Goal: Information Seeking & Learning: Learn about a topic

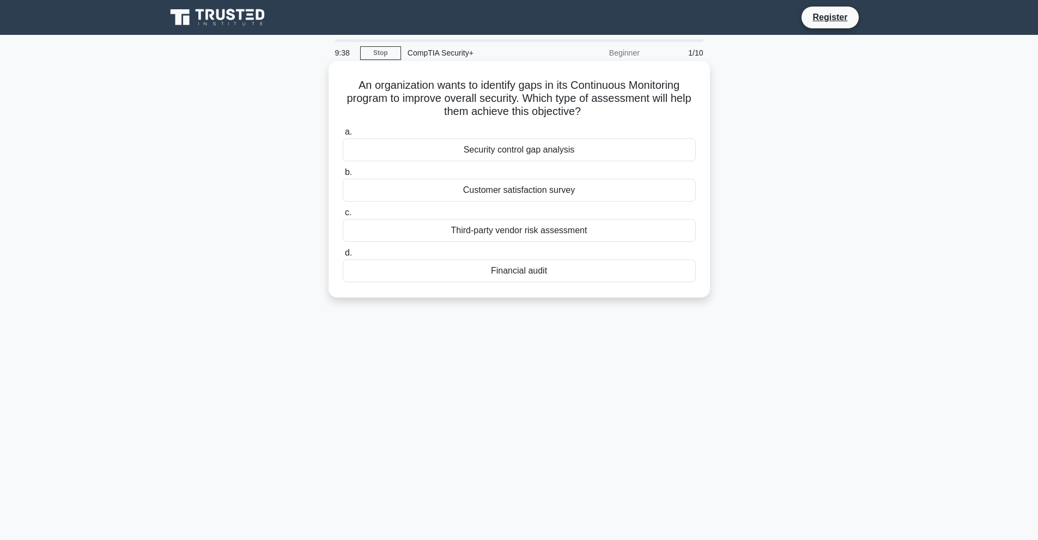
click at [559, 153] on div "Security control gap analysis" at bounding box center [519, 149] width 353 height 23
click at [343, 136] on input "a. Security control gap analysis" at bounding box center [343, 132] width 0 height 7
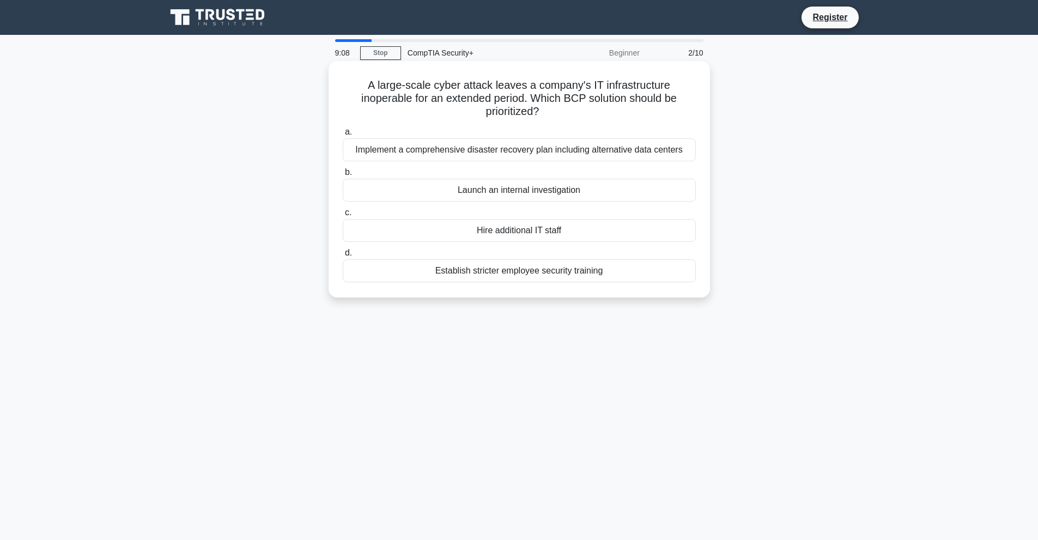
click at [522, 154] on div "Implement a comprehensive disaster recovery plan including alternative data cen…" at bounding box center [519, 149] width 353 height 23
click at [343, 136] on input "a. Implement a comprehensive disaster recovery plan including alternative data …" at bounding box center [343, 132] width 0 height 7
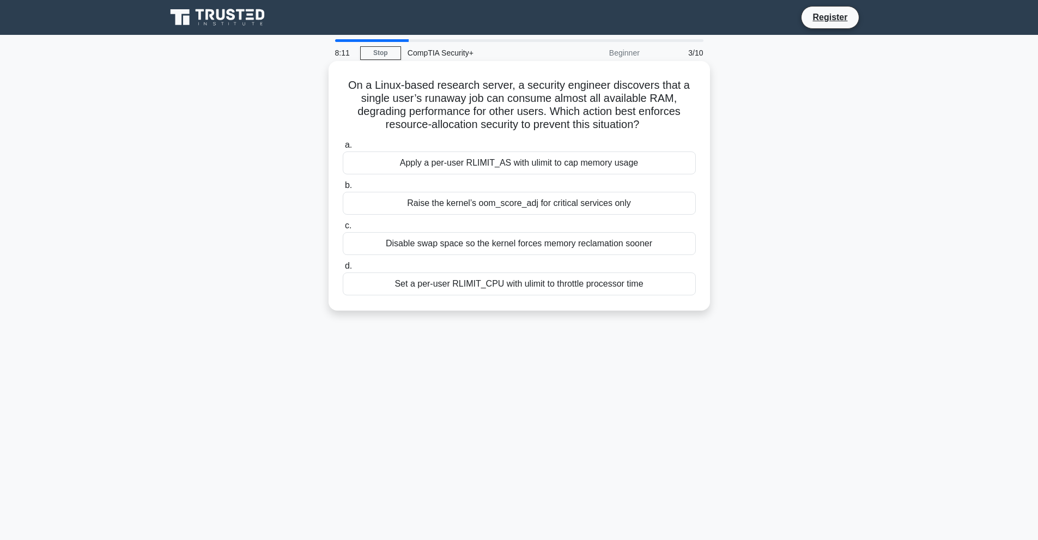
click at [513, 169] on div "Apply a per-user RLIMIT_AS with ulimit to cap memory usage" at bounding box center [519, 162] width 353 height 23
click at [343, 149] on input "a. Apply a per-user RLIMIT_AS with ulimit to cap memory usage" at bounding box center [343, 145] width 0 height 7
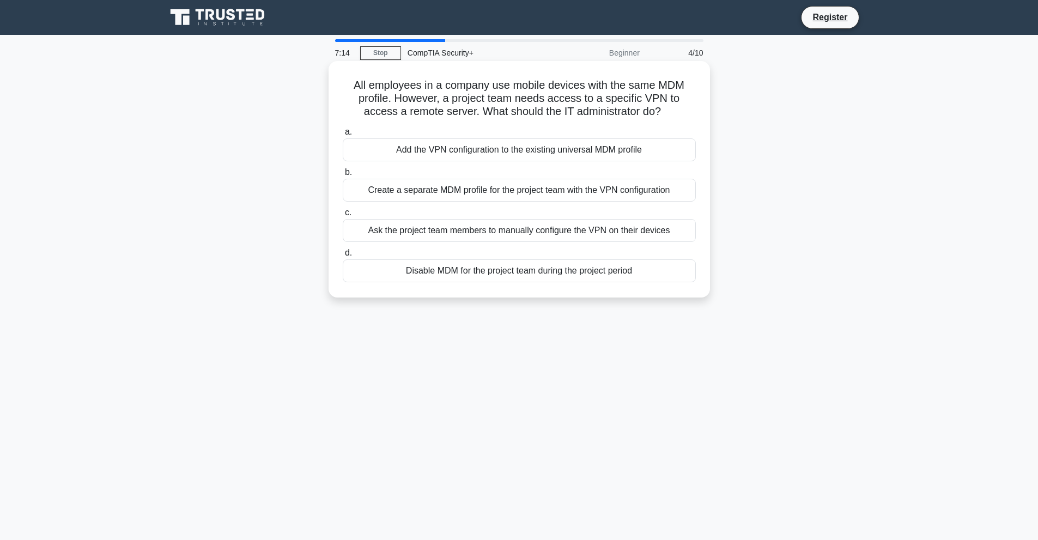
click at [504, 191] on div "Create a separate MDM profile for the project team with the VPN configuration" at bounding box center [519, 190] width 353 height 23
click at [343, 176] on input "b. Create a separate MDM profile for the project team with the VPN configuration" at bounding box center [343, 172] width 0 height 7
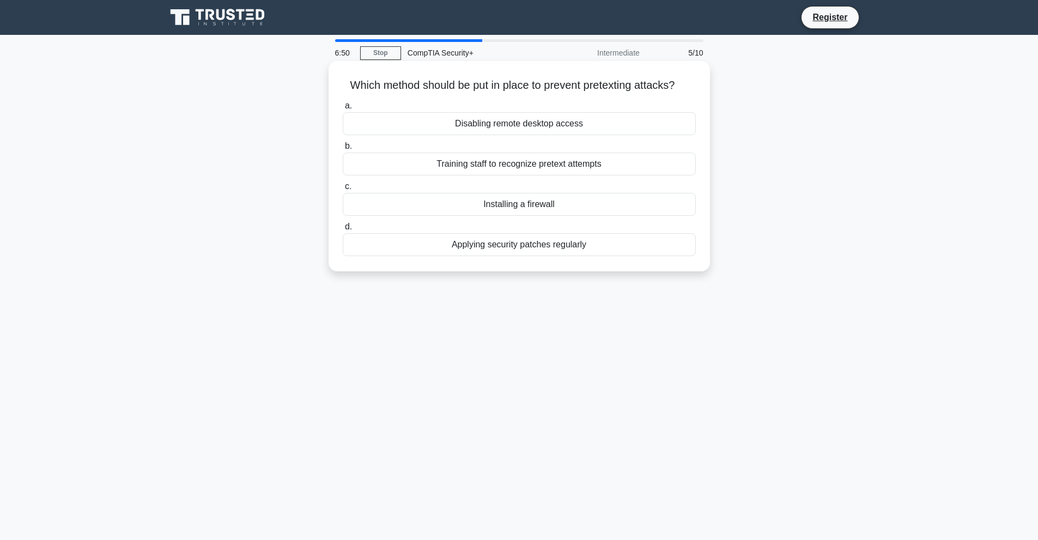
click at [459, 164] on div "Training staff to recognize pretext attempts" at bounding box center [519, 164] width 353 height 23
click at [343, 150] on input "b. Training staff to recognize pretext attempts" at bounding box center [343, 146] width 0 height 7
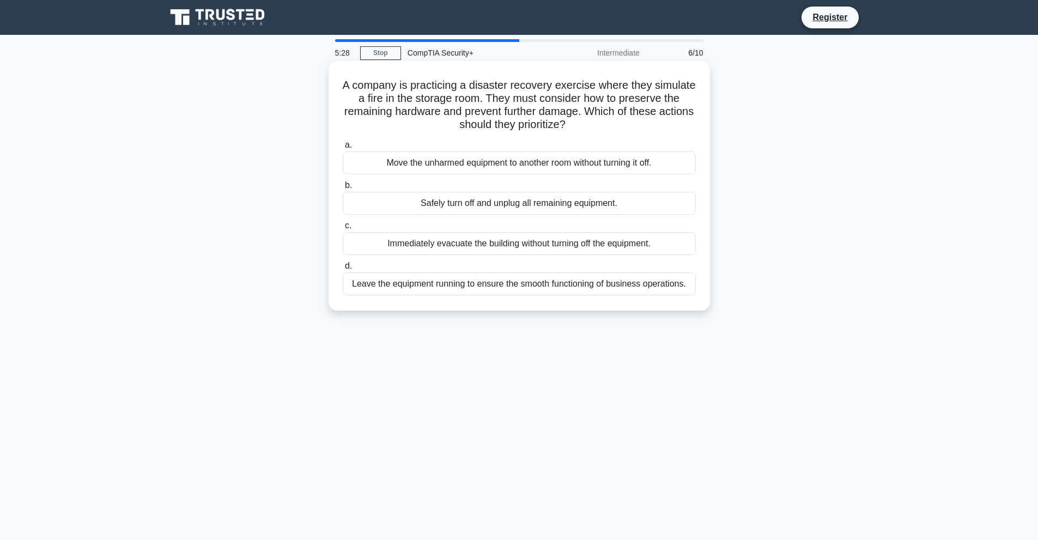
click at [471, 208] on div "Safely turn off and unplug all remaining equipment." at bounding box center [519, 203] width 353 height 23
click at [343, 189] on input "b. Safely turn off and unplug all remaining equipment." at bounding box center [343, 185] width 0 height 7
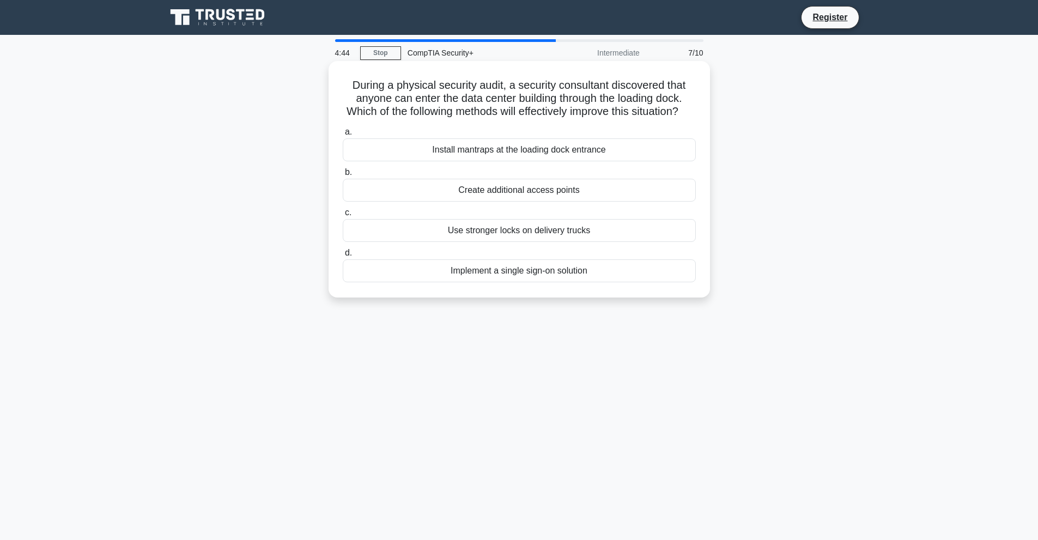
click at [528, 202] on div "Create additional access points" at bounding box center [519, 190] width 353 height 23
click at [343, 176] on input "b. Create additional access points" at bounding box center [343, 172] width 0 height 7
click at [520, 235] on div "Event archival and compression" at bounding box center [519, 230] width 353 height 23
click at [343, 216] on input "c. Event archival and compression" at bounding box center [343, 212] width 0 height 7
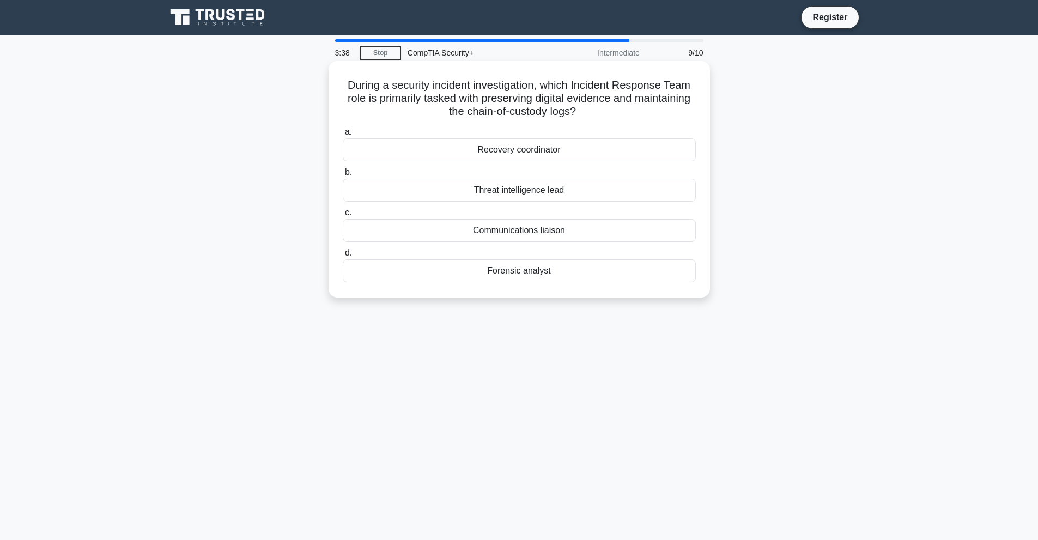
click at [514, 273] on div "Forensic analyst" at bounding box center [519, 270] width 353 height 23
click at [343, 257] on input "d. Forensic analyst" at bounding box center [343, 253] width 0 height 7
click at [524, 151] on div "Placement of access points and use of authentication" at bounding box center [519, 149] width 353 height 23
click at [343, 136] on input "a. Placement of access points and use of authentication" at bounding box center [343, 132] width 0 height 7
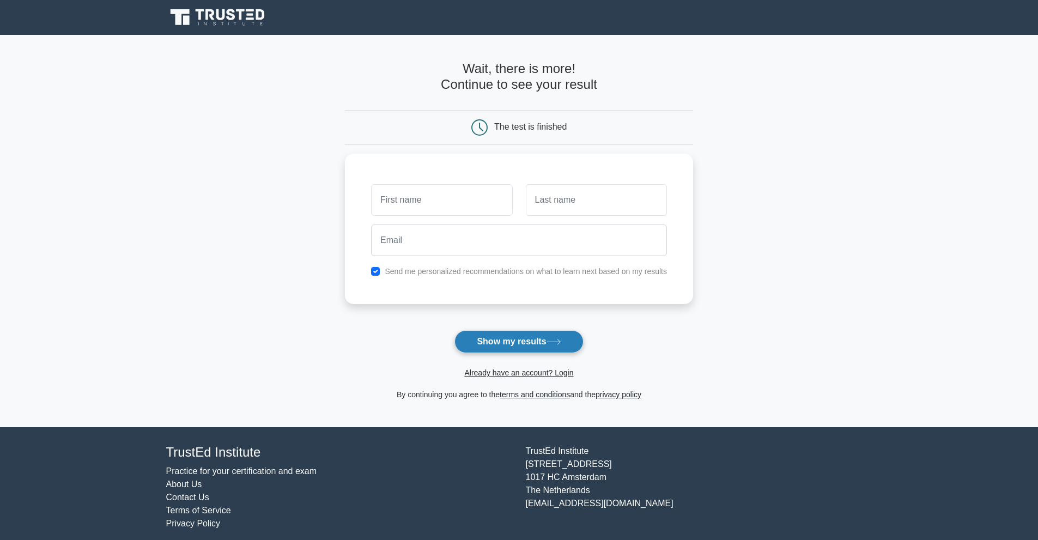
click at [496, 338] on button "Show my results" at bounding box center [518, 341] width 129 height 23
click at [439, 201] on input "text" at bounding box center [441, 197] width 141 height 32
drag, startPoint x: 411, startPoint y: 203, endPoint x: 379, endPoint y: 199, distance: 32.4
click at [379, 199] on input "text" at bounding box center [441, 197] width 141 height 32
type input "as"
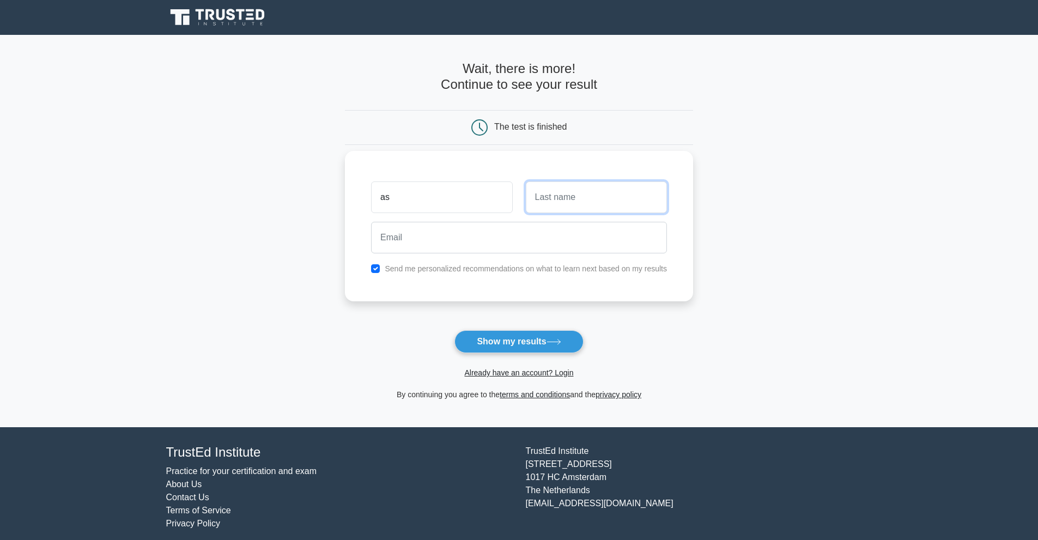
click at [549, 195] on input "text" at bounding box center [596, 197] width 141 height 32
type input "as"
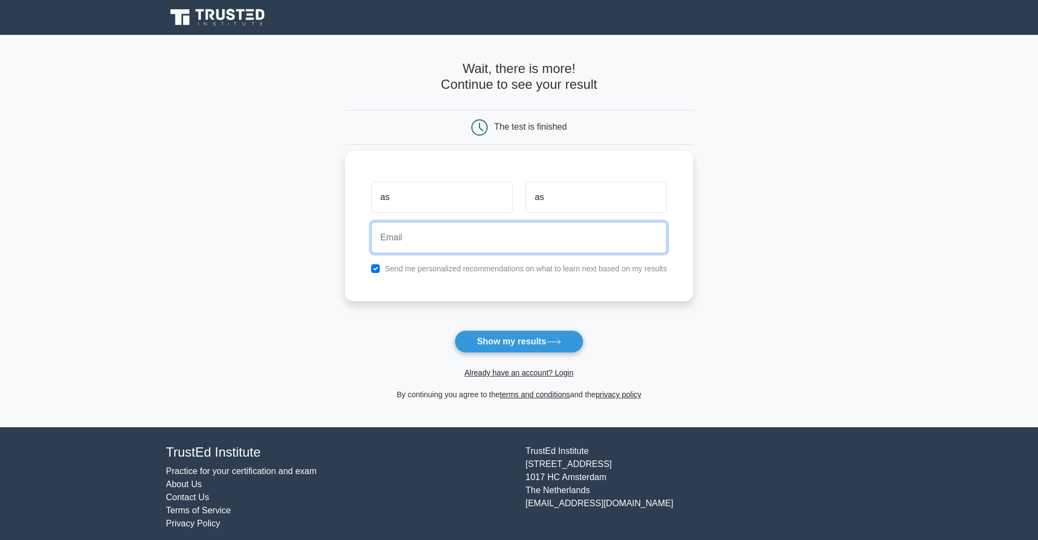
click at [464, 237] on input "email" at bounding box center [519, 238] width 296 height 32
click at [663, 320] on form "Wait, there is more! Continue to see your result The test is finished as as" at bounding box center [519, 231] width 348 height 340
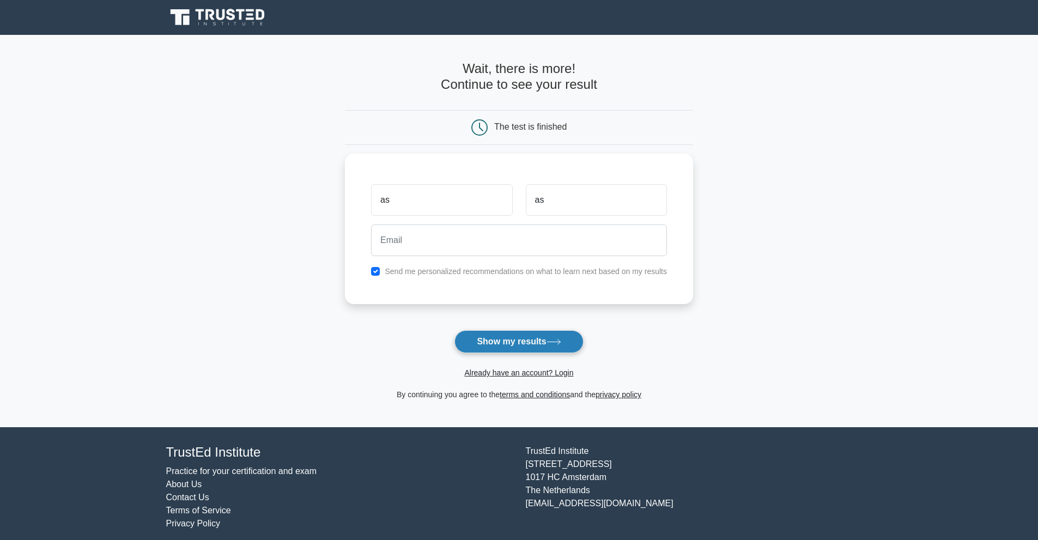
click at [536, 340] on button "Show my results" at bounding box center [518, 341] width 129 height 23
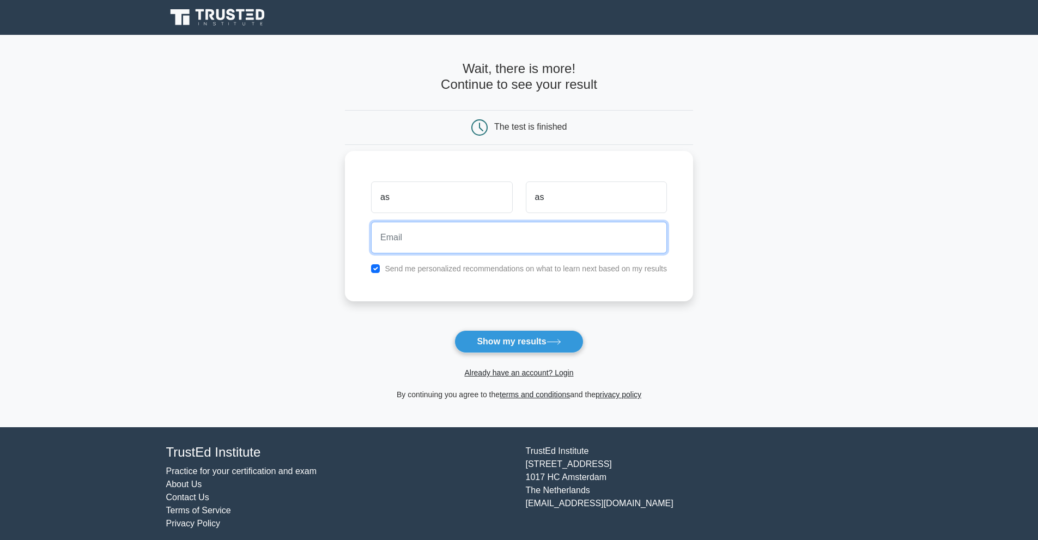
click at [390, 237] on input "email" at bounding box center [519, 238] width 296 height 32
drag, startPoint x: 424, startPoint y: 237, endPoint x: 388, endPoint y: 235, distance: 36.0
click at [388, 235] on input "arpitnarang08@gmail.com" at bounding box center [519, 238] width 296 height 32
type input "ar08@gmail.com"
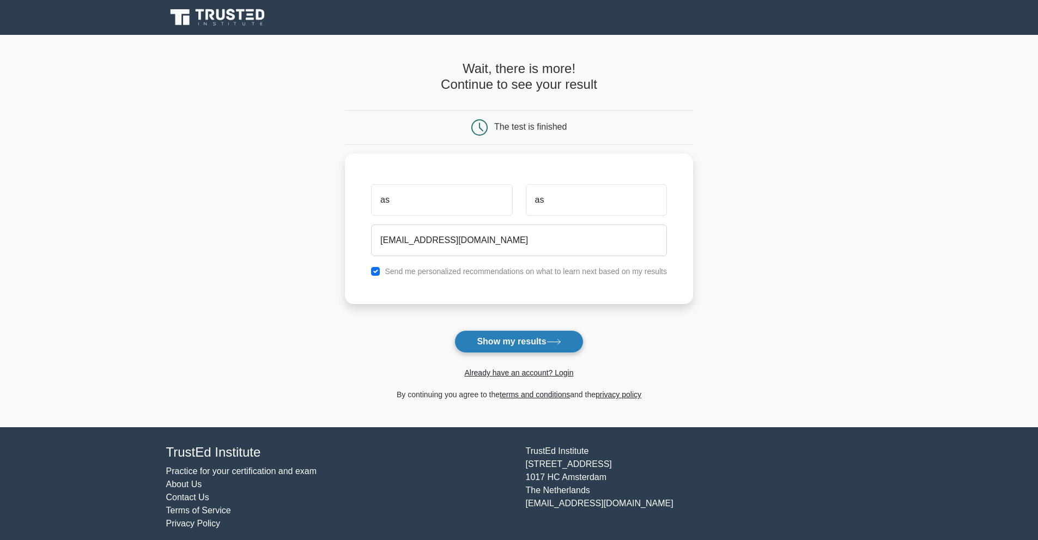
click at [498, 339] on button "Show my results" at bounding box center [518, 341] width 129 height 23
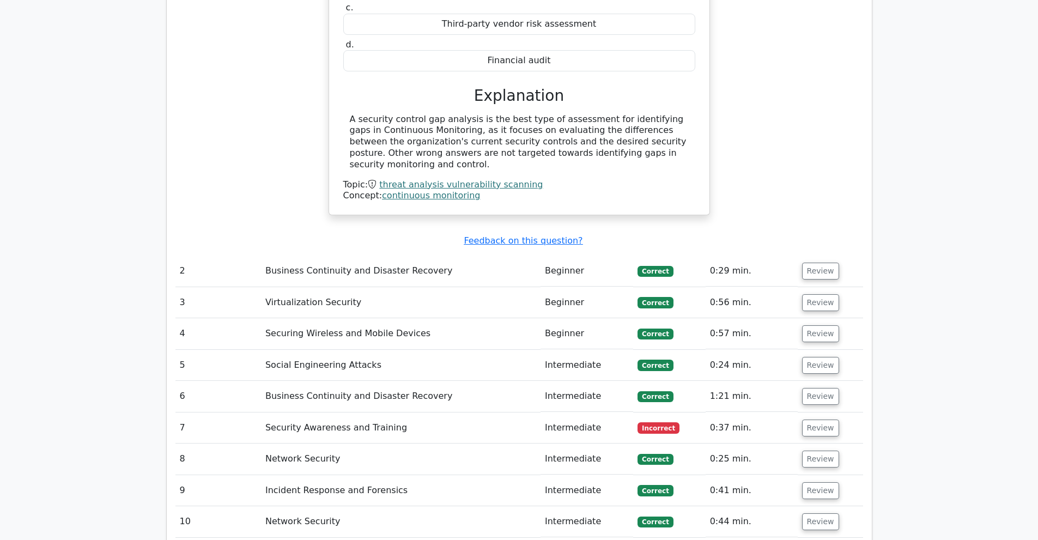
scroll to position [1144, 0]
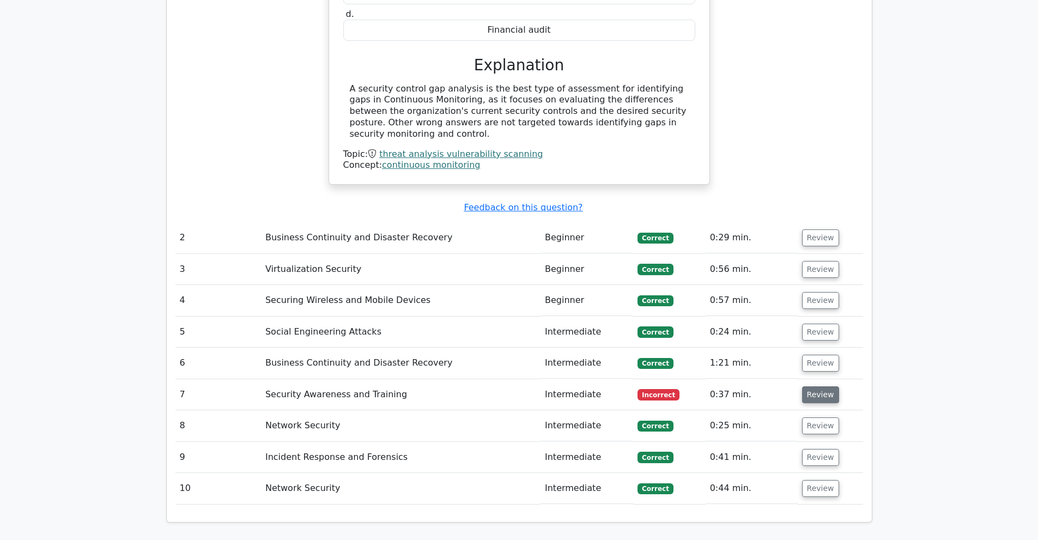
click at [814, 386] on button "Review" at bounding box center [820, 394] width 37 height 17
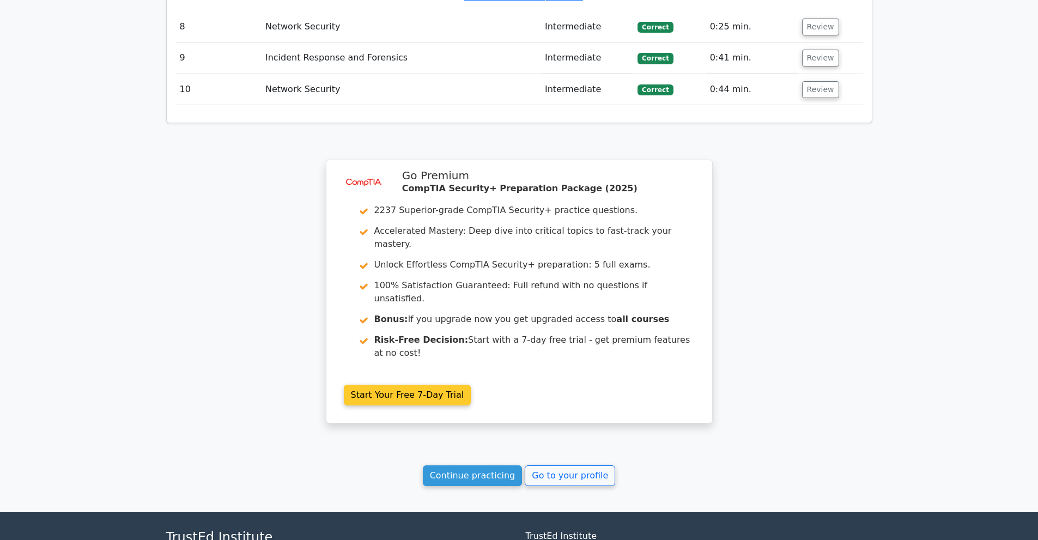
scroll to position [2018, 0]
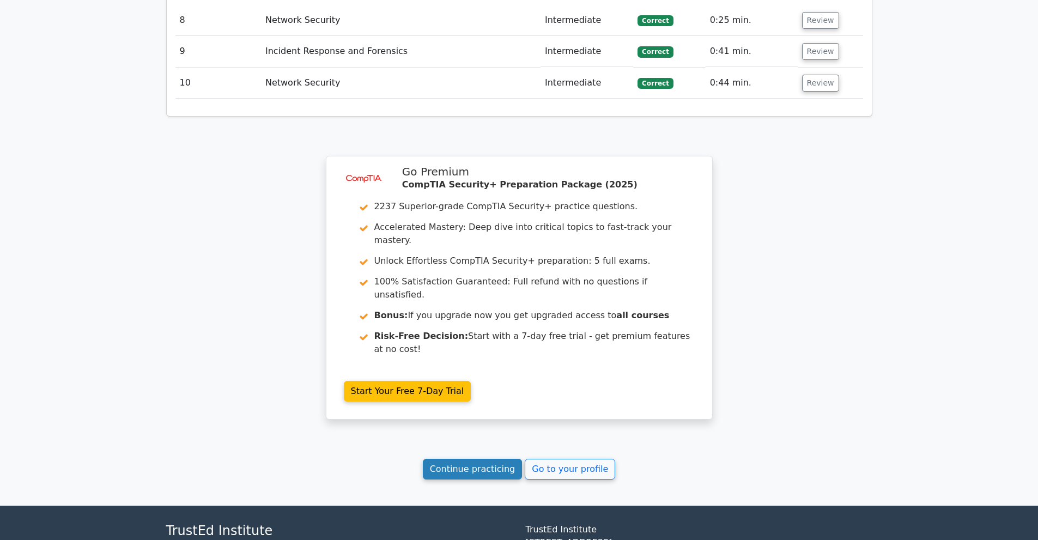
click at [480, 459] on link "Continue practicing" at bounding box center [473, 469] width 100 height 21
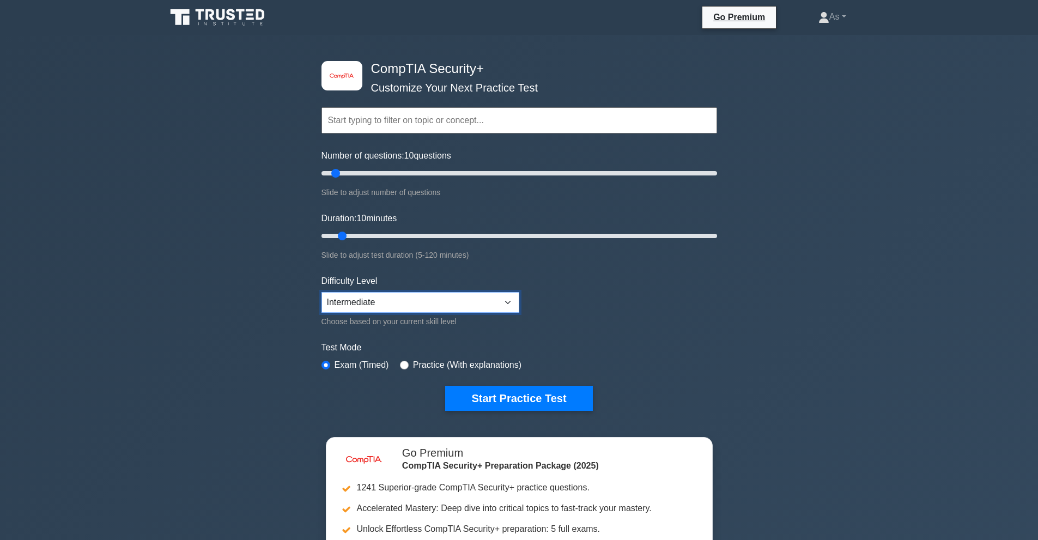
click at [455, 308] on select "Beginner Intermediate Expert" at bounding box center [420, 302] width 198 height 21
click at [455, 305] on select "Beginner Intermediate Expert" at bounding box center [420, 302] width 198 height 21
click at [604, 318] on form "Topics Cryptography Identity and Access Management Risk Management Network Secu…" at bounding box center [519, 242] width 396 height 337
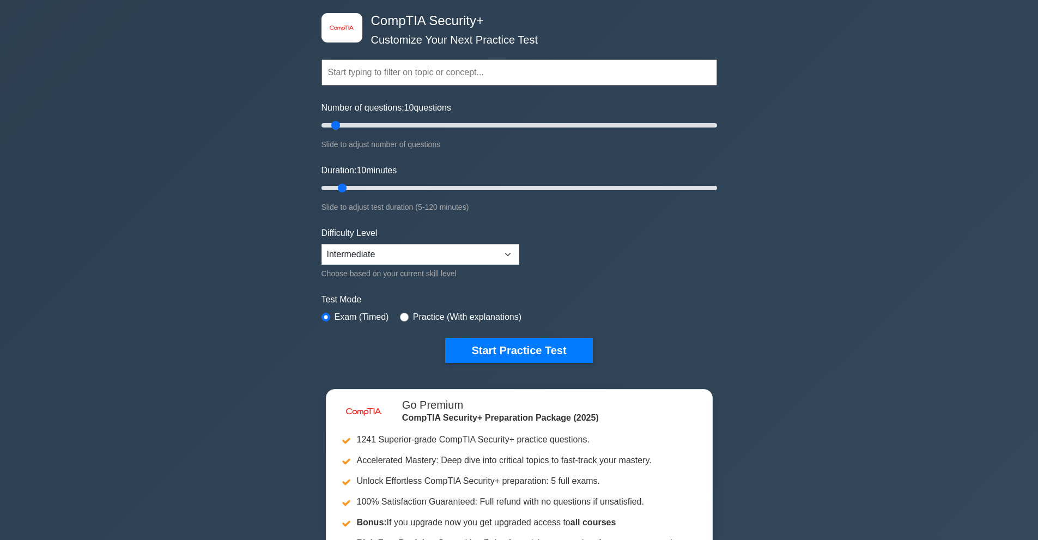
scroll to position [54, 0]
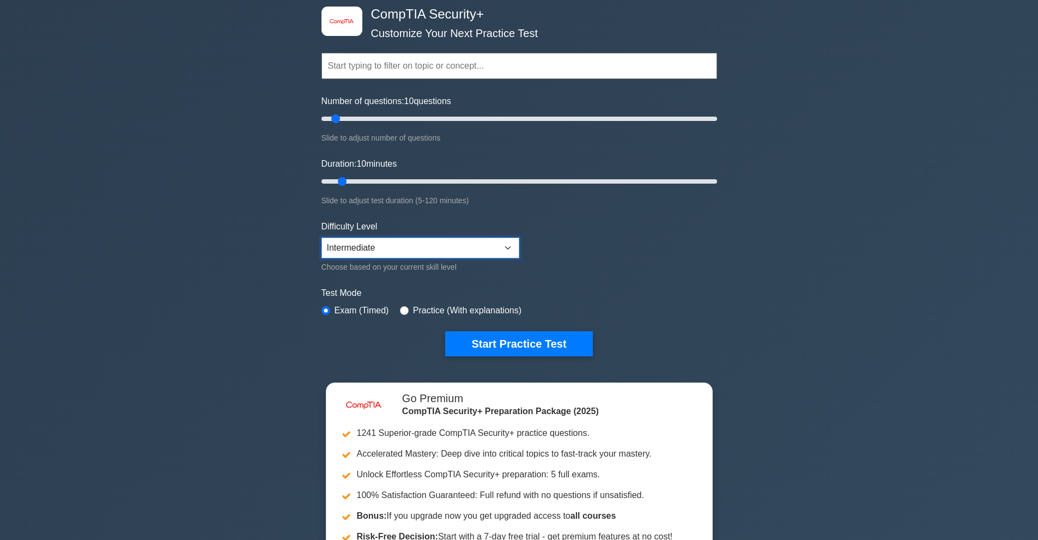
click at [497, 245] on select "Beginner Intermediate Expert" at bounding box center [420, 248] width 198 height 21
select select "expert"
click at [321, 238] on select "Beginner Intermediate Expert" at bounding box center [420, 248] width 198 height 21
drag, startPoint x: 335, startPoint y: 117, endPoint x: 379, endPoint y: 115, distance: 44.2
type input "30"
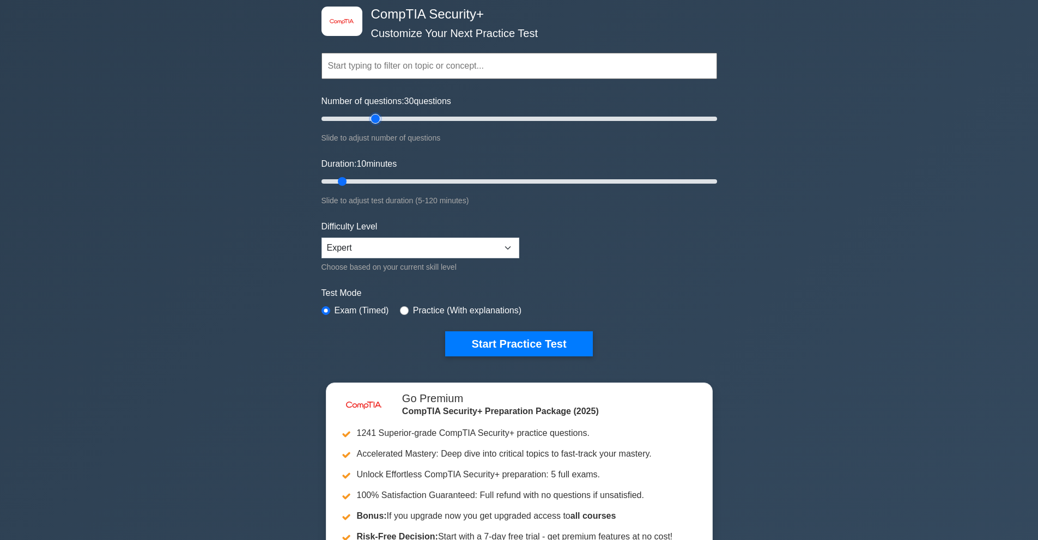
click at [379, 115] on input "Number of questions: 30 questions" at bounding box center [519, 118] width 396 height 13
drag, startPoint x: 345, startPoint y: 178, endPoint x: 390, endPoint y: 181, distance: 44.8
type input "25"
click at [390, 181] on input "Duration: 25 minutes" at bounding box center [519, 181] width 396 height 13
click at [547, 340] on button "Start Practice Test" at bounding box center [518, 343] width 147 height 25
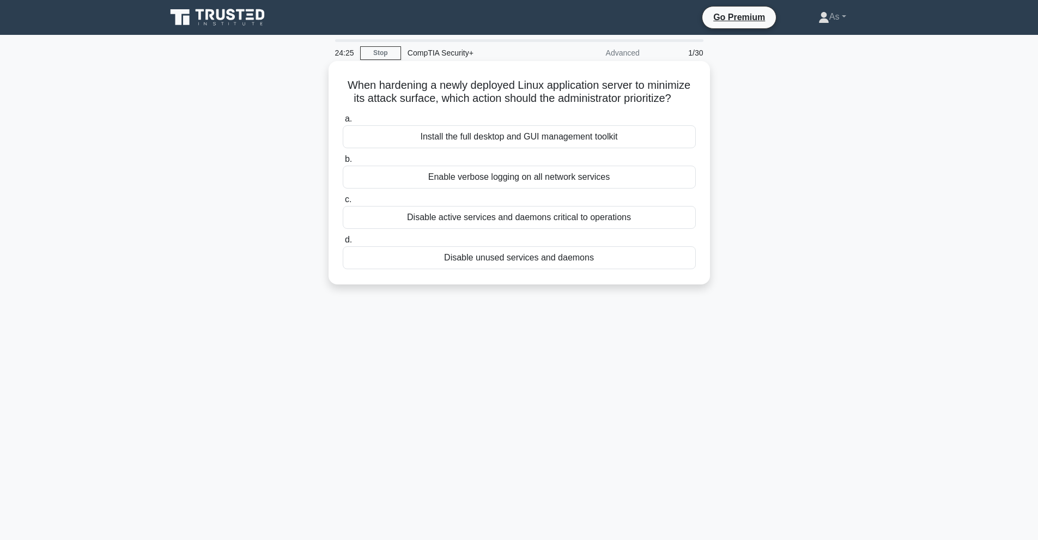
click at [553, 260] on div "Disable unused services and daemons" at bounding box center [519, 257] width 353 height 23
click at [343, 244] on input "d. Disable unused services and daemons" at bounding box center [343, 239] width 0 height 7
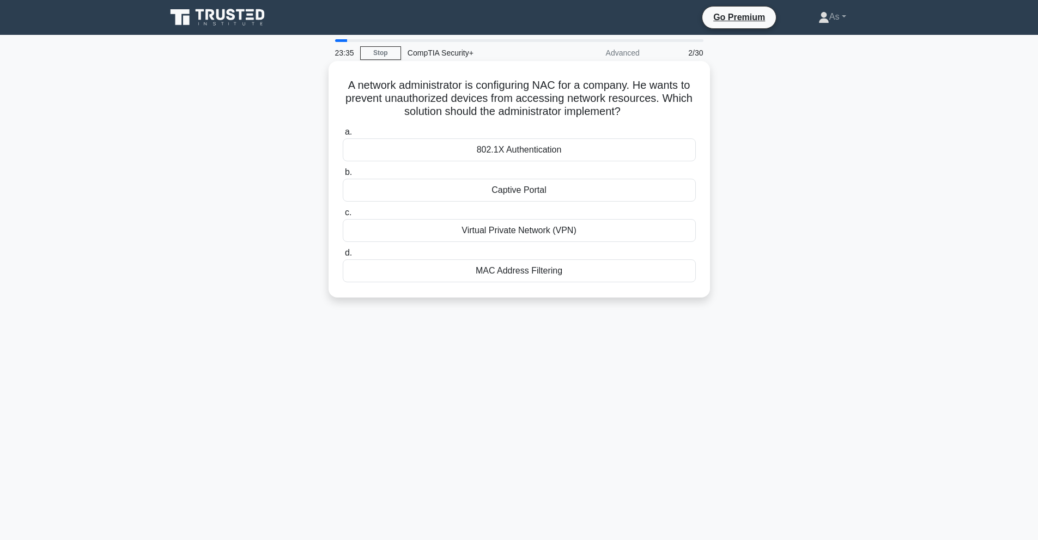
click at [532, 271] on div "MAC Address Filtering" at bounding box center [519, 270] width 353 height 23
click at [343, 257] on input "d. MAC Address Filtering" at bounding box center [343, 253] width 0 height 7
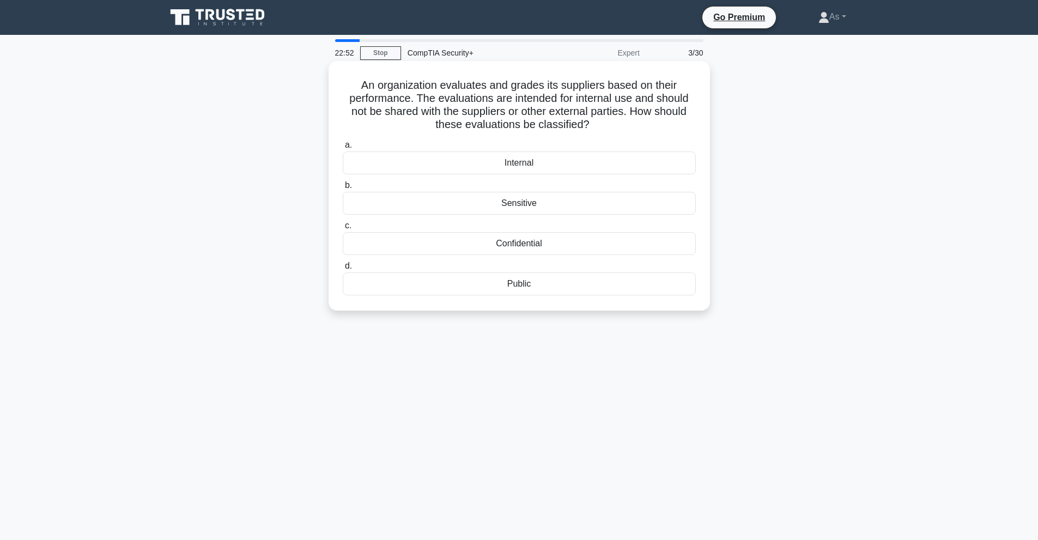
click at [579, 244] on div "Confidential" at bounding box center [519, 243] width 353 height 23
click at [343, 229] on input "c. Confidential" at bounding box center [343, 225] width 0 height 7
click at [542, 205] on div "Containment" at bounding box center [519, 203] width 353 height 23
click at [343, 189] on input "b. Containment" at bounding box center [343, 185] width 0 height 7
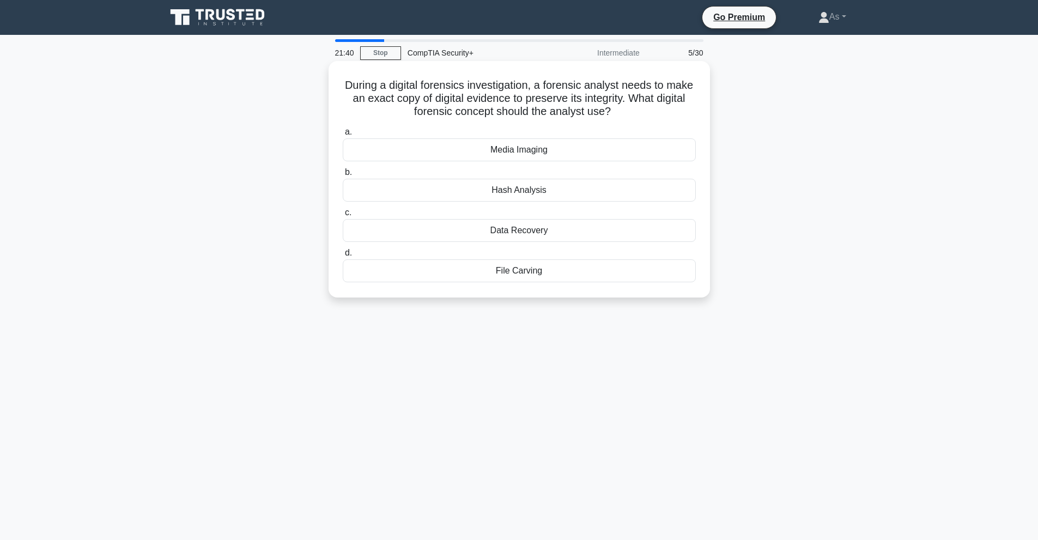
click at [521, 151] on div "Media Imaging" at bounding box center [519, 149] width 353 height 23
click at [343, 136] on input "a. Media Imaging" at bounding box center [343, 132] width 0 height 7
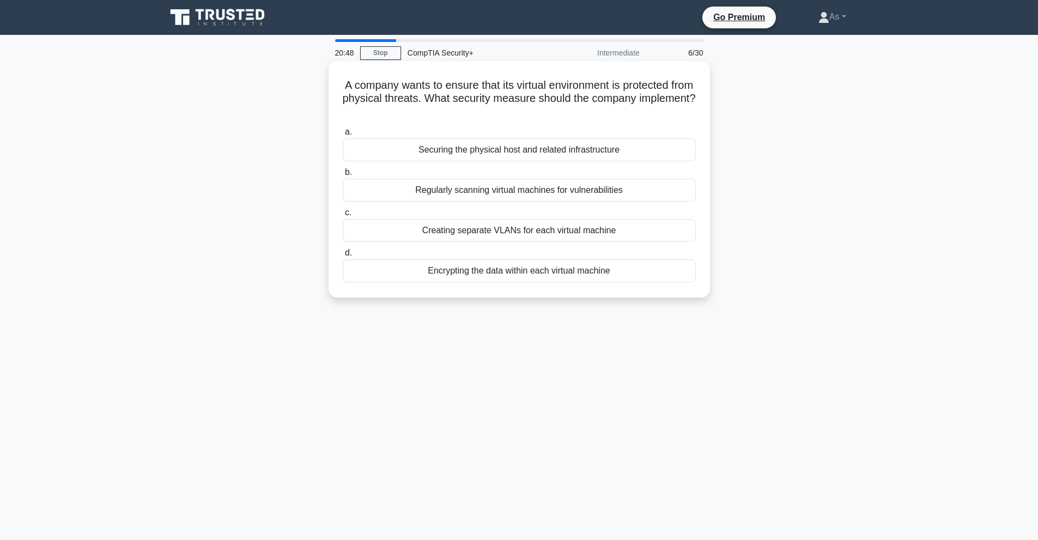
click at [498, 153] on div "Securing the physical host and related infrastructure" at bounding box center [519, 149] width 353 height 23
click at [343, 136] on input "a. Securing the physical host and related infrastructure" at bounding box center [343, 132] width 0 height 7
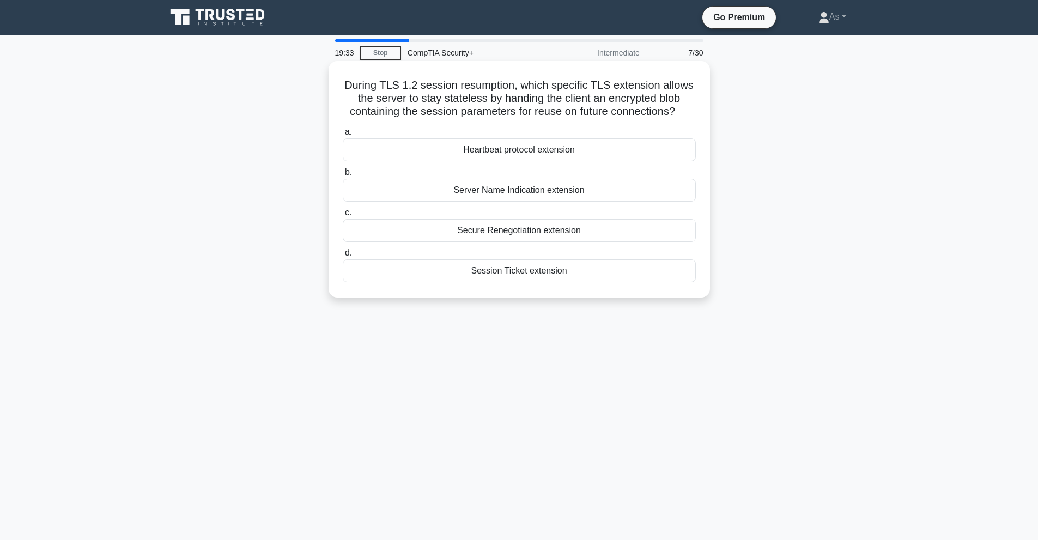
click at [514, 272] on div "Session Ticket extension" at bounding box center [519, 270] width 353 height 23
click at [343, 257] on input "d. Session Ticket extension" at bounding box center [343, 253] width 0 height 7
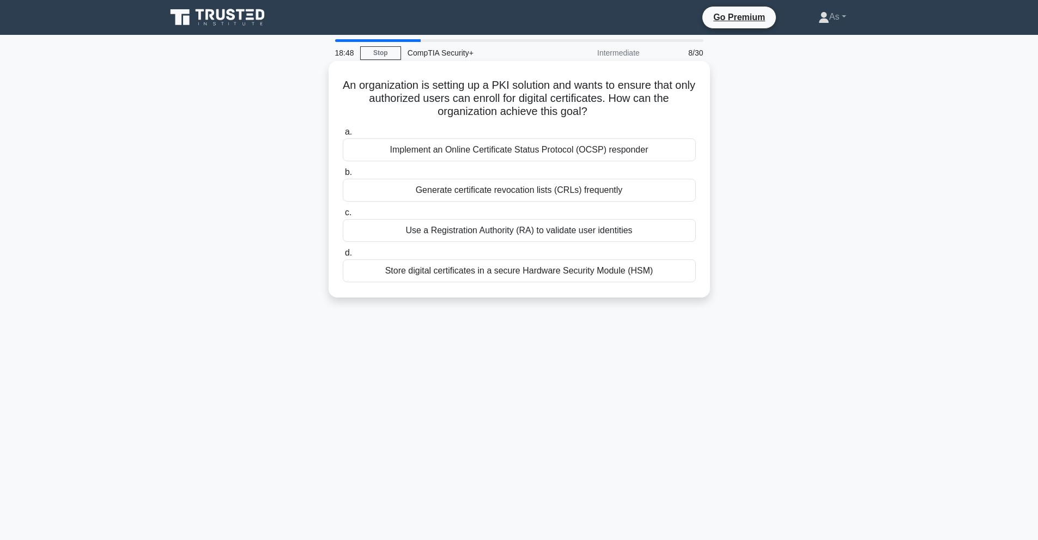
click at [440, 234] on div "Use a Registration Authority (RA) to validate user identities" at bounding box center [519, 230] width 353 height 23
click at [343, 216] on input "c. Use a Registration Authority (RA) to validate user identities" at bounding box center [343, 212] width 0 height 7
click at [591, 154] on div "Report the vulnerability to the client and suggest proper mitigations." at bounding box center [519, 149] width 353 height 23
click at [343, 136] on input "a. Report the vulnerability to the client and suggest proper mitigations." at bounding box center [343, 132] width 0 height 7
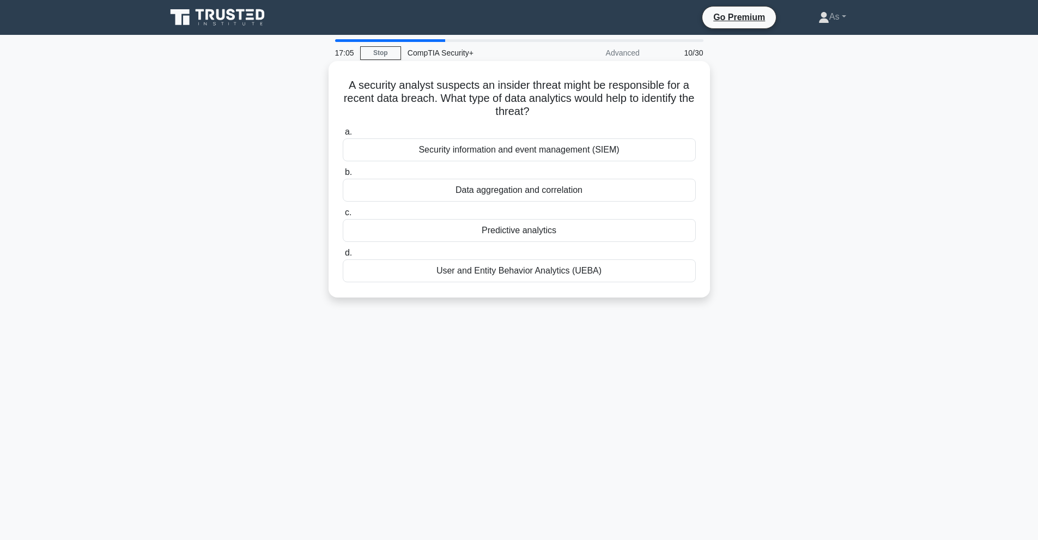
click at [517, 271] on div "User and Entity Behavior Analytics (UEBA)" at bounding box center [519, 270] width 353 height 23
click at [343, 257] on input "d. User and Entity Behavior Analytics (UEBA)" at bounding box center [343, 253] width 0 height 7
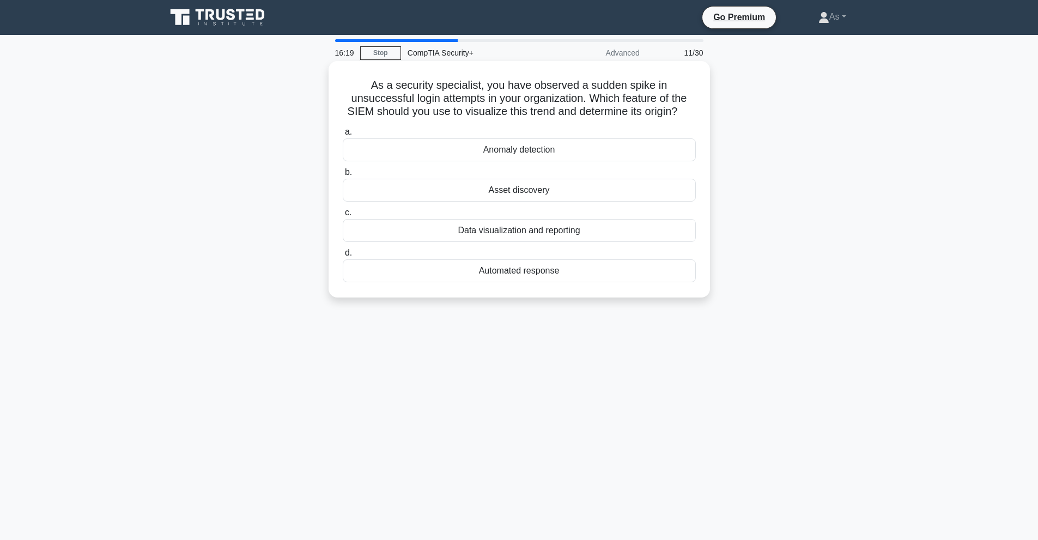
click at [506, 228] on div "Data visualization and reporting" at bounding box center [519, 230] width 353 height 23
click at [343, 216] on input "c. Data visualization and reporting" at bounding box center [343, 212] width 0 height 7
click at [534, 193] on div "Neutral third-party expert" at bounding box center [519, 190] width 353 height 23
click at [343, 176] on input "b. Neutral third-party expert" at bounding box center [343, 172] width 0 height 7
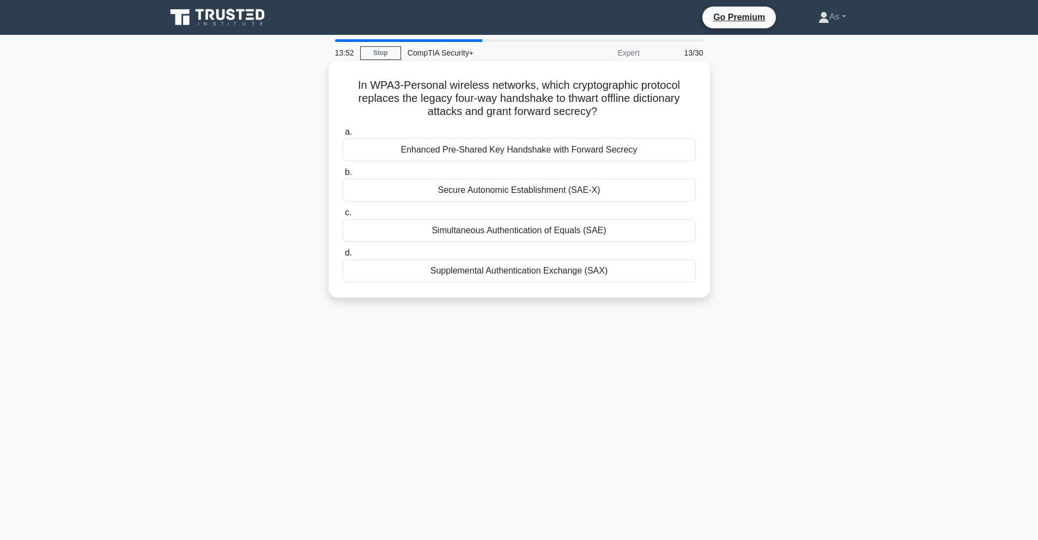
click at [504, 150] on div "Enhanced Pre-Shared Key Handshake with Forward Secrecy" at bounding box center [519, 149] width 353 height 23
click at [343, 136] on input "a. Enhanced Pre-Shared Key Handshake with Forward Secrecy" at bounding box center [343, 132] width 0 height 7
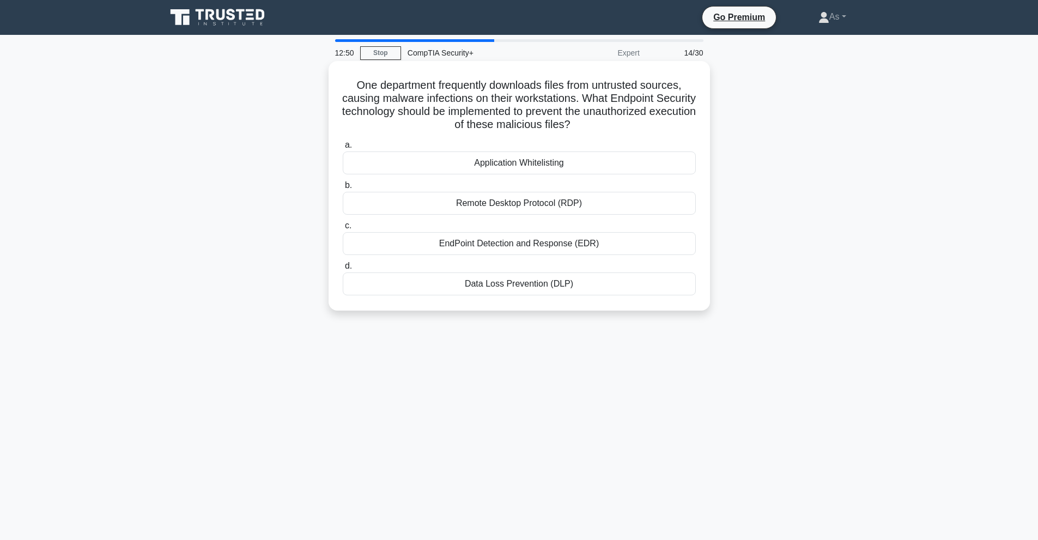
click at [536, 248] on div "EndPoint Detection and Response (EDR)" at bounding box center [519, 243] width 353 height 23
click at [343, 229] on input "c. EndPoint Detection and Response (EDR)" at bounding box center [343, 225] width 0 height 7
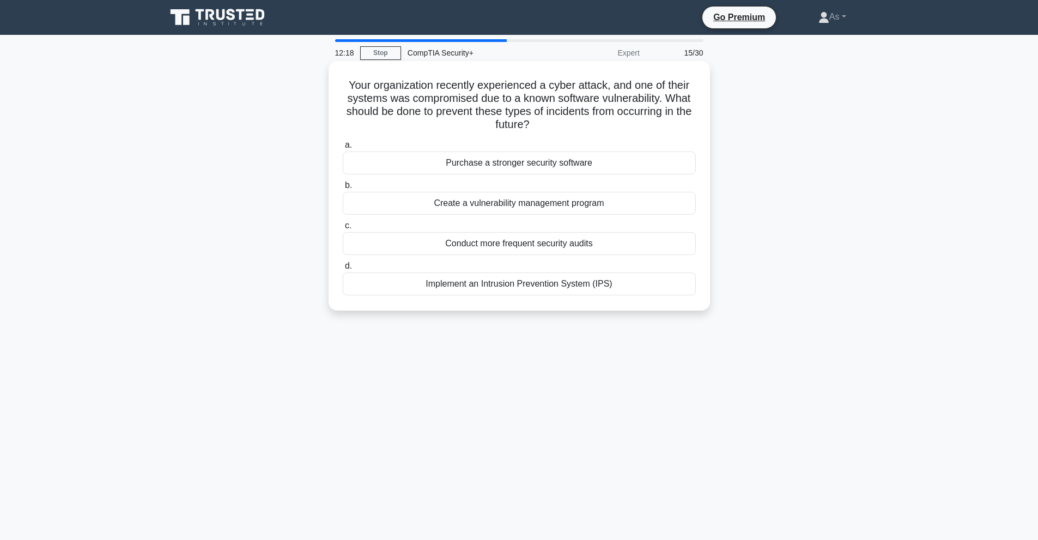
click at [531, 290] on div "Implement an Intrusion Prevention System (IPS)" at bounding box center [519, 283] width 353 height 23
click at [343, 270] on input "d. Implement an Intrusion Prevention System (IPS)" at bounding box center [343, 266] width 0 height 7
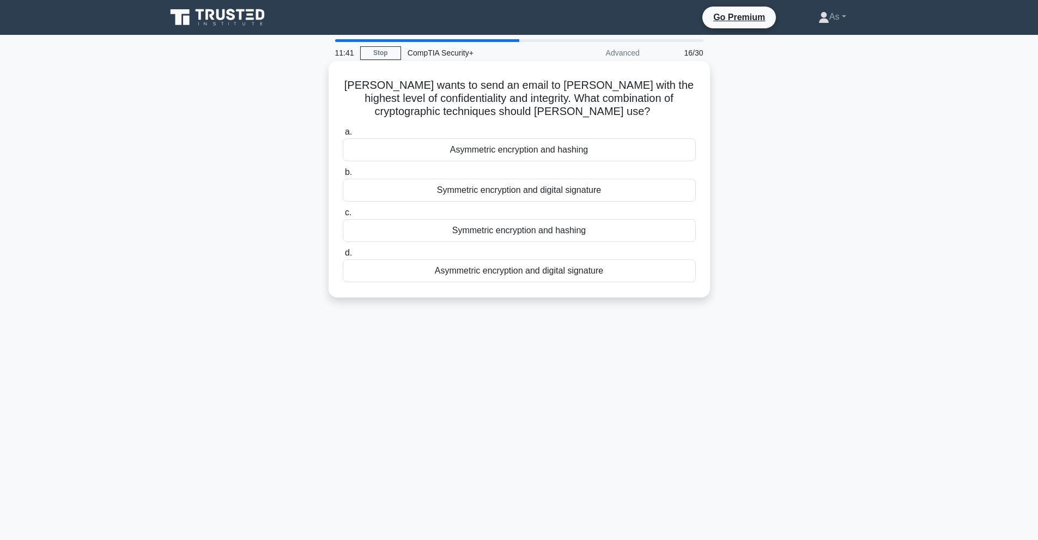
click at [524, 152] on div "Asymmetric encryption and hashing" at bounding box center [519, 149] width 353 height 23
click at [343, 136] on input "a. Asymmetric encryption and hashing" at bounding box center [343, 132] width 0 height 7
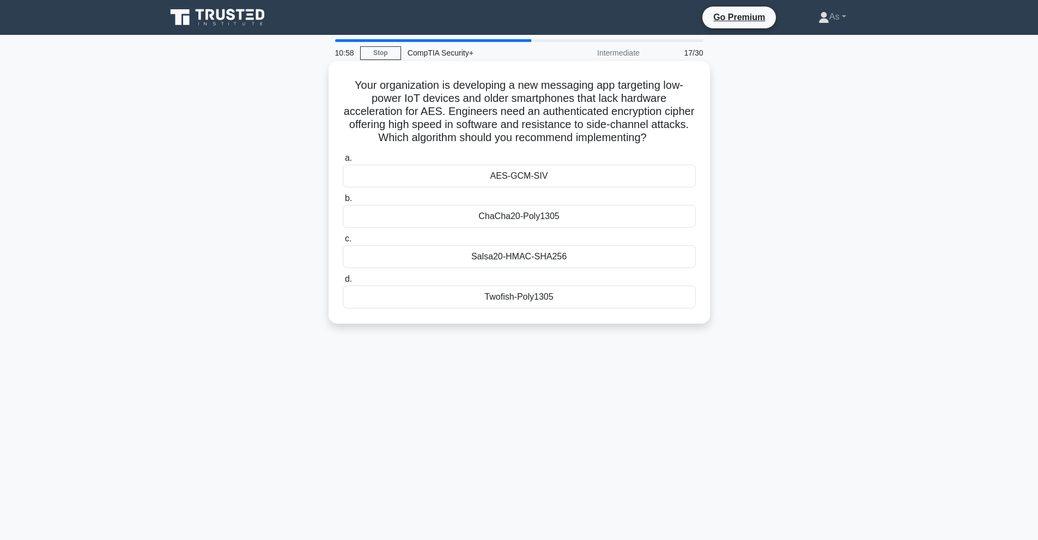
click at [534, 178] on div "AES-GCM-SIV" at bounding box center [519, 176] width 353 height 23
click at [343, 162] on input "a. AES-GCM-SIV" at bounding box center [343, 158] width 0 height 7
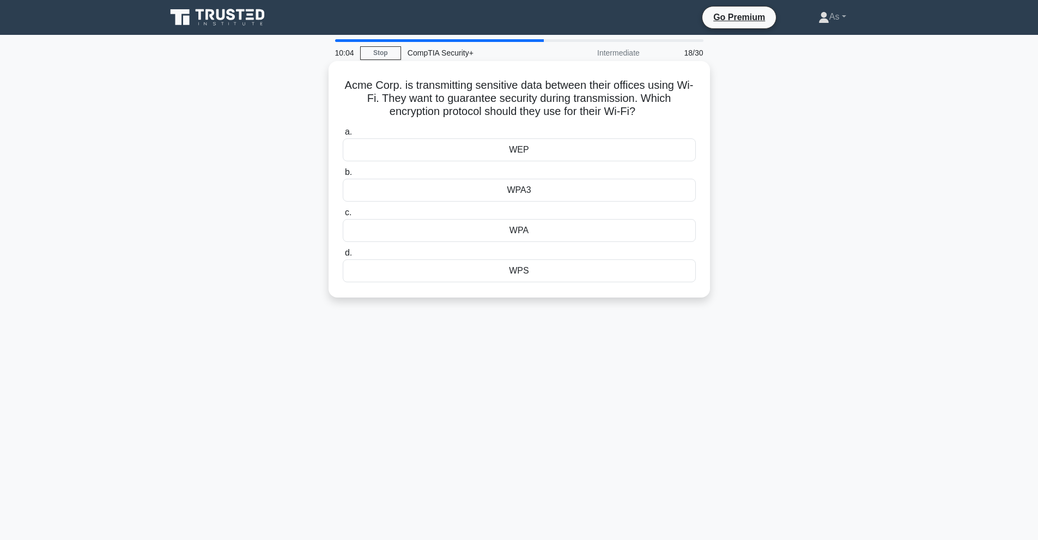
click at [536, 152] on div "WEP" at bounding box center [519, 149] width 353 height 23
click at [343, 136] on input "a. WEP" at bounding box center [343, 132] width 0 height 7
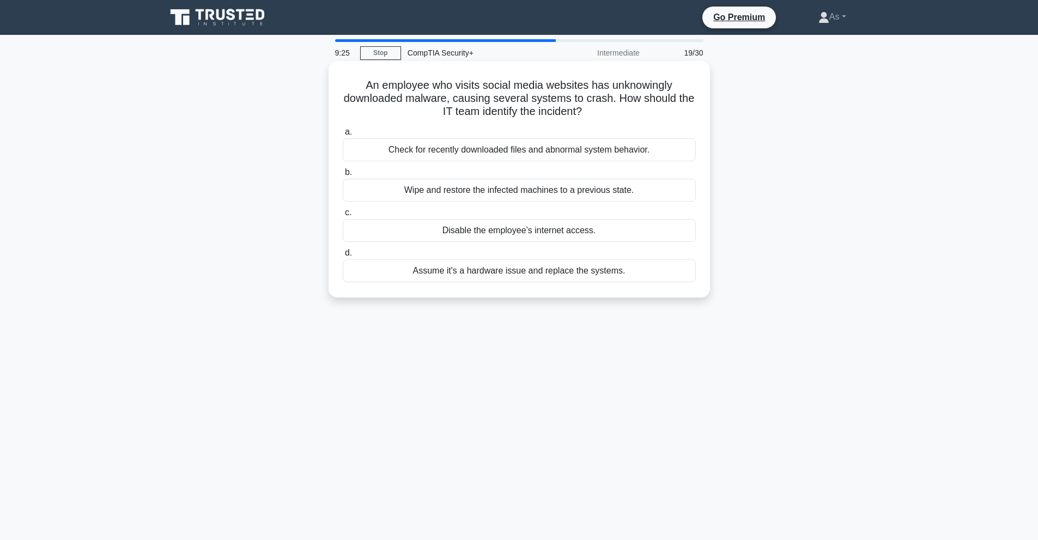
click at [513, 196] on div "Wipe and restore the infected machines to a previous state." at bounding box center [519, 190] width 353 height 23
click at [343, 176] on input "b. Wipe and restore the infected machines to a previous state." at bounding box center [343, 172] width 0 height 7
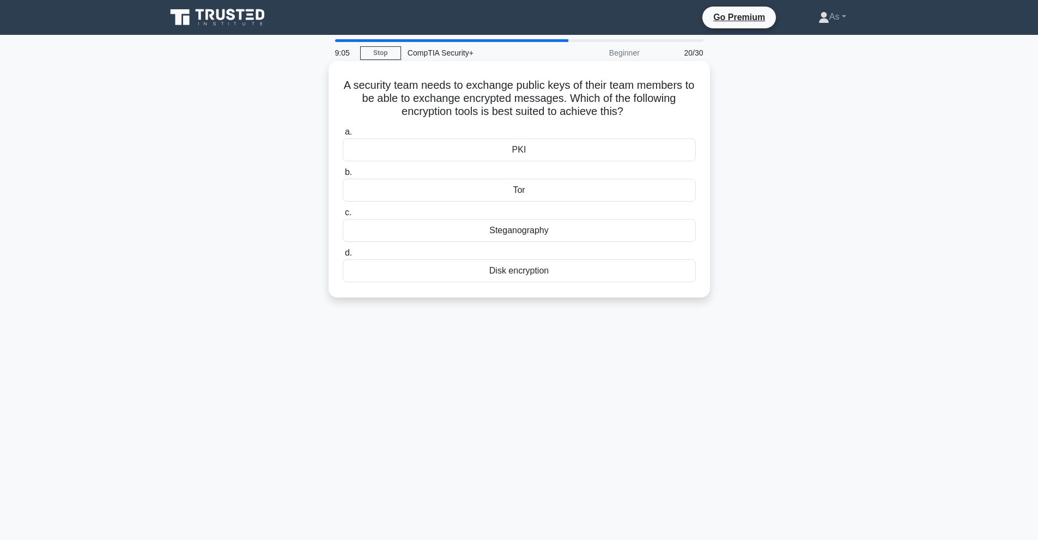
click at [553, 153] on div "PKI" at bounding box center [519, 149] width 353 height 23
click at [343, 136] on input "a. PKI" at bounding box center [343, 132] width 0 height 7
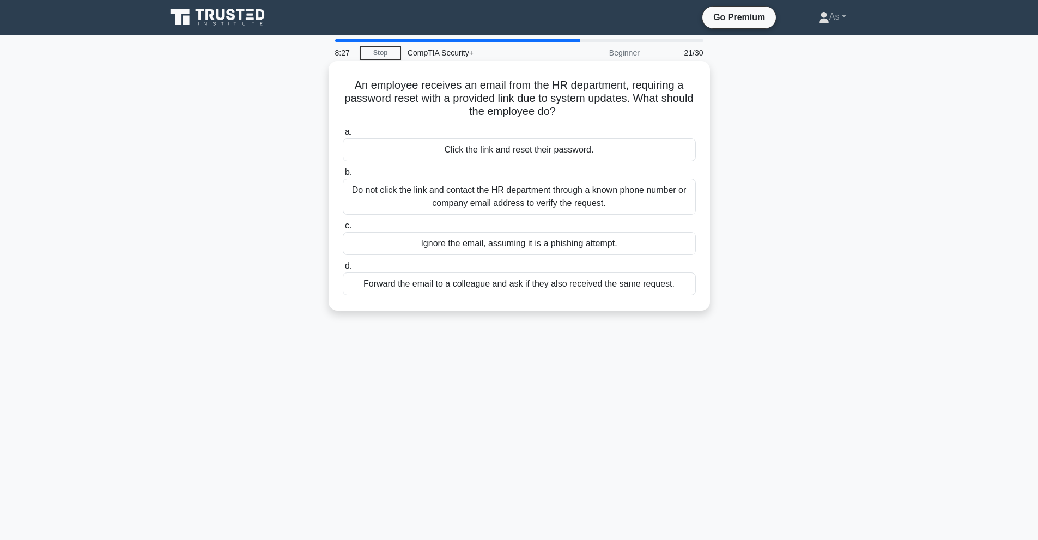
click at [568, 194] on div "Do not click the link and contact the HR department through a known phone numbe…" at bounding box center [519, 197] width 353 height 36
click at [343, 176] on input "b. Do not click the link and contact the HR department through a known phone nu…" at bounding box center [343, 172] width 0 height 7
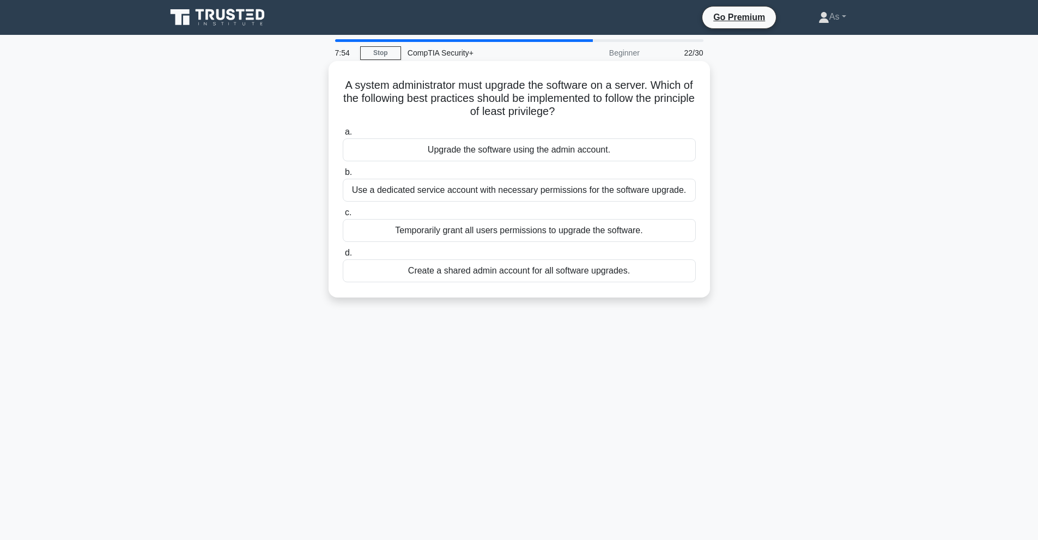
click at [465, 190] on div "Use a dedicated service account with necessary permissions for the software upg…" at bounding box center [519, 190] width 353 height 23
click at [343, 176] on input "b. Use a dedicated service account with necessary permissions for the software …" at bounding box center [343, 172] width 0 height 7
click at [499, 274] on div "Check if the new motherboard's firmware supports Secure Boot" at bounding box center [519, 270] width 353 height 23
click at [343, 257] on input "d. Check if the new motherboard's firmware supports Secure Boot" at bounding box center [343, 253] width 0 height 7
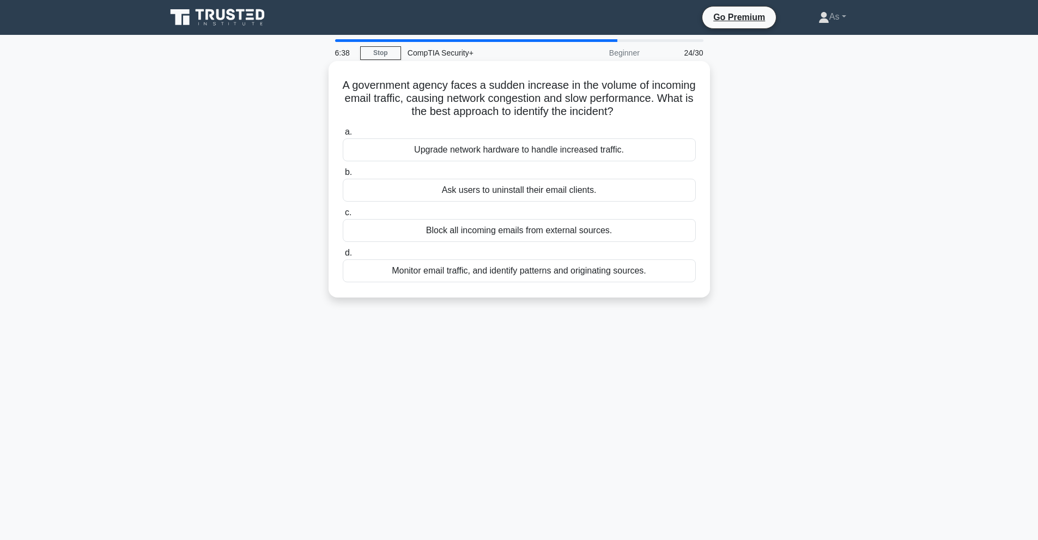
drag, startPoint x: 635, startPoint y: 235, endPoint x: 646, endPoint y: 235, distance: 10.4
click at [638, 235] on div "Block all incoming emails from external sources." at bounding box center [519, 230] width 353 height 23
click at [417, 272] on div "Monitor email traffic, and identify patterns and originating sources." at bounding box center [519, 270] width 353 height 23
click at [343, 257] on input "d. Monitor email traffic, and identify patterns and originating sources." at bounding box center [343, 253] width 0 height 7
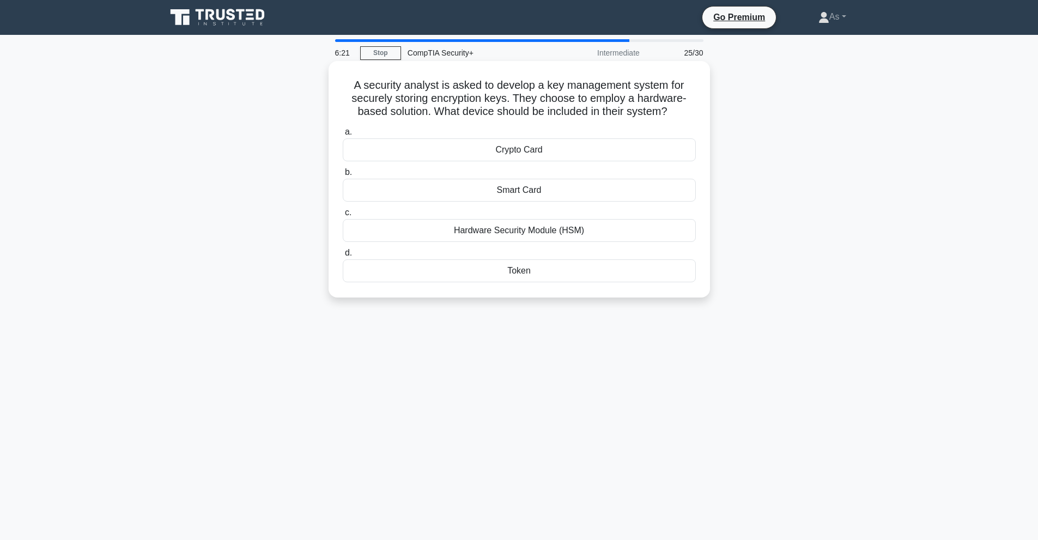
drag, startPoint x: 626, startPoint y: 92, endPoint x: 645, endPoint y: 78, distance: 23.4
click at [644, 78] on h5 "A security analyst is asked to develop a key management system for securely sto…" at bounding box center [519, 98] width 355 height 40
click at [544, 232] on div "Hardware Security Module (HSM)" at bounding box center [519, 230] width 353 height 23
click at [343, 216] on input "c. Hardware Security Module (HSM)" at bounding box center [343, 212] width 0 height 7
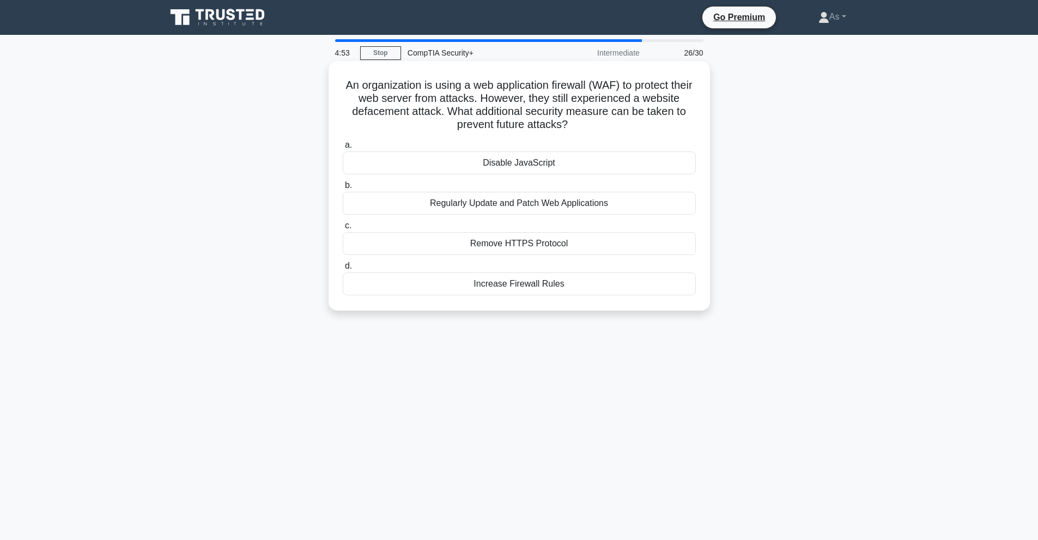
click at [542, 205] on div "Regularly Update and Patch Web Applications" at bounding box center [519, 203] width 353 height 23
click at [343, 189] on input "b. Regularly Update and Patch Web Applications" at bounding box center [343, 185] width 0 height 7
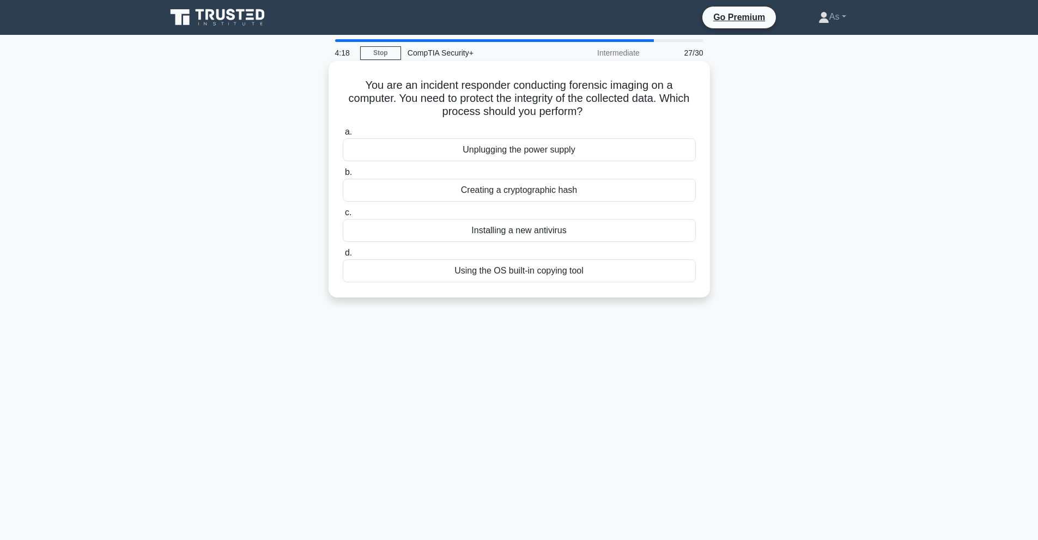
click at [554, 192] on div "Creating a cryptographic hash" at bounding box center [519, 190] width 353 height 23
click at [343, 176] on input "b. Creating a cryptographic hash" at bounding box center [343, 172] width 0 height 7
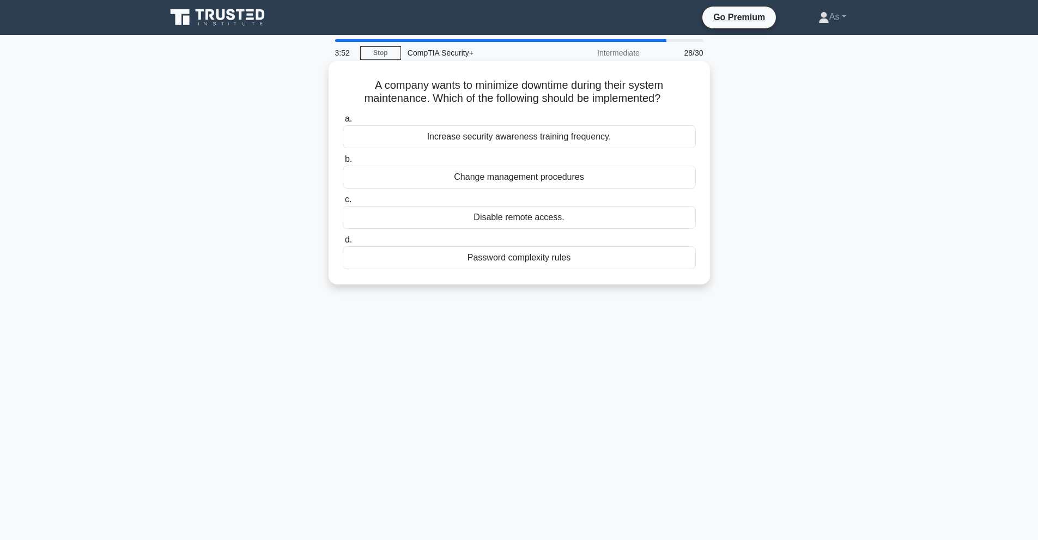
click at [512, 180] on div "Change management procedures" at bounding box center [519, 177] width 353 height 23
click at [343, 163] on input "b. Change management procedures" at bounding box center [343, 159] width 0 height 7
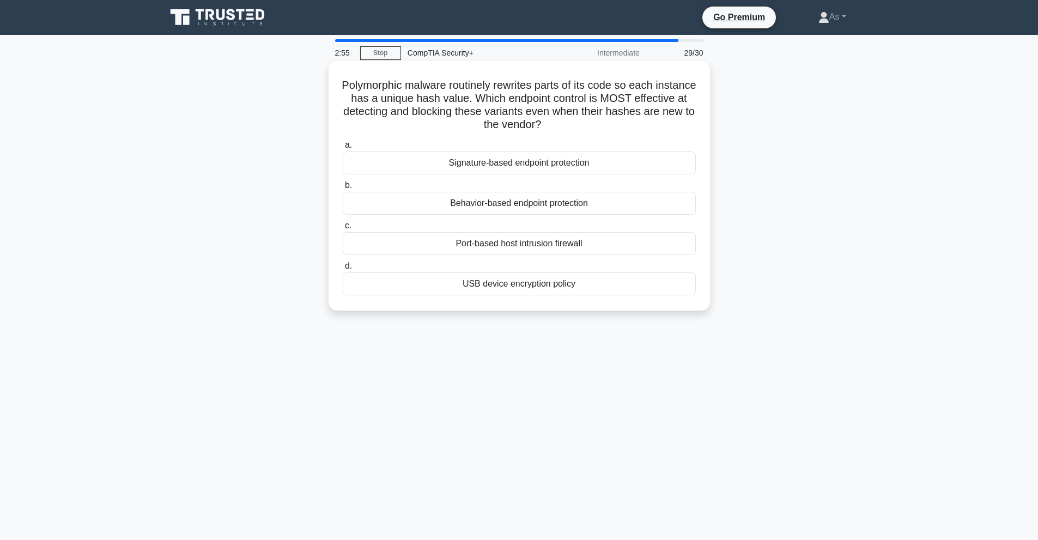
click at [497, 203] on div "Behavior-based endpoint protection" at bounding box center [519, 203] width 353 height 23
click at [343, 189] on input "b. Behavior-based endpoint protection" at bounding box center [343, 185] width 0 height 7
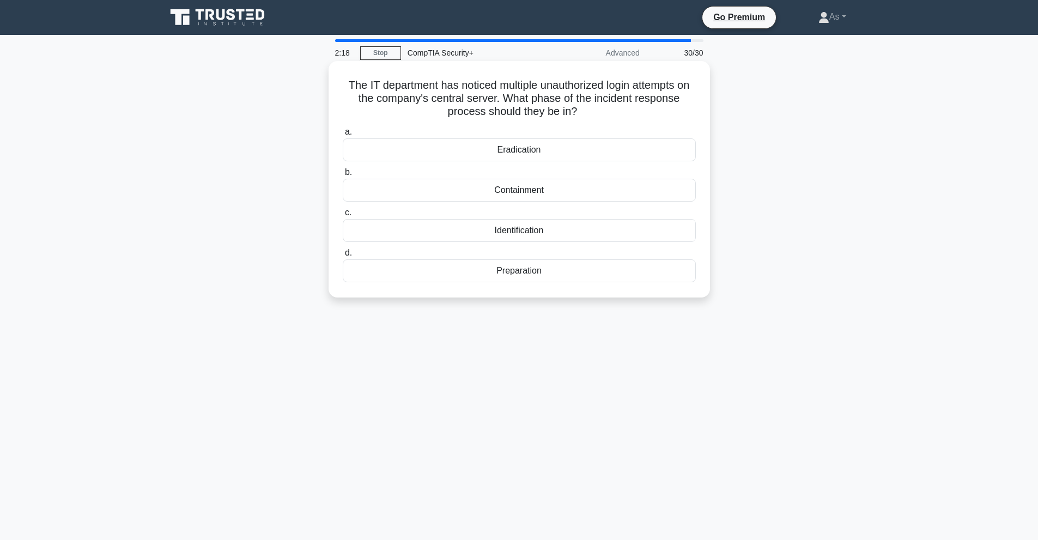
click at [531, 232] on div "Identification" at bounding box center [519, 230] width 353 height 23
click at [343, 216] on input "c. Identification" at bounding box center [343, 212] width 0 height 7
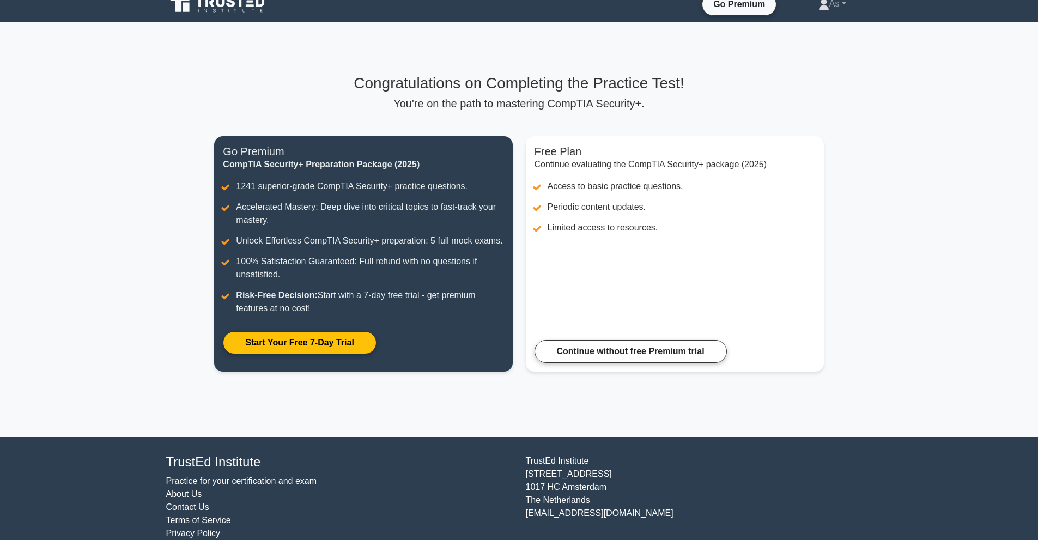
scroll to position [31, 0]
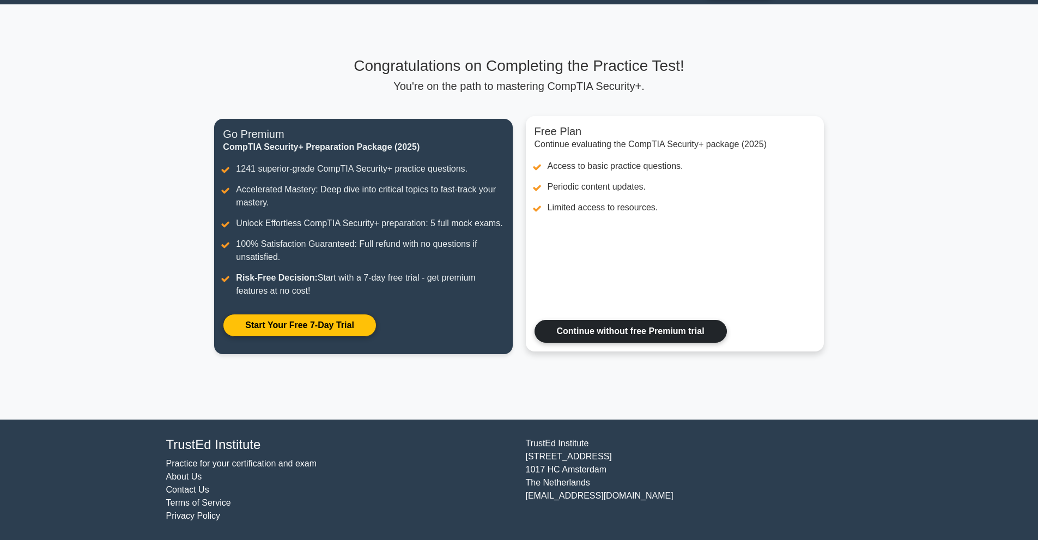
click at [604, 341] on link "Continue without free Premium trial" at bounding box center [630, 331] width 192 height 23
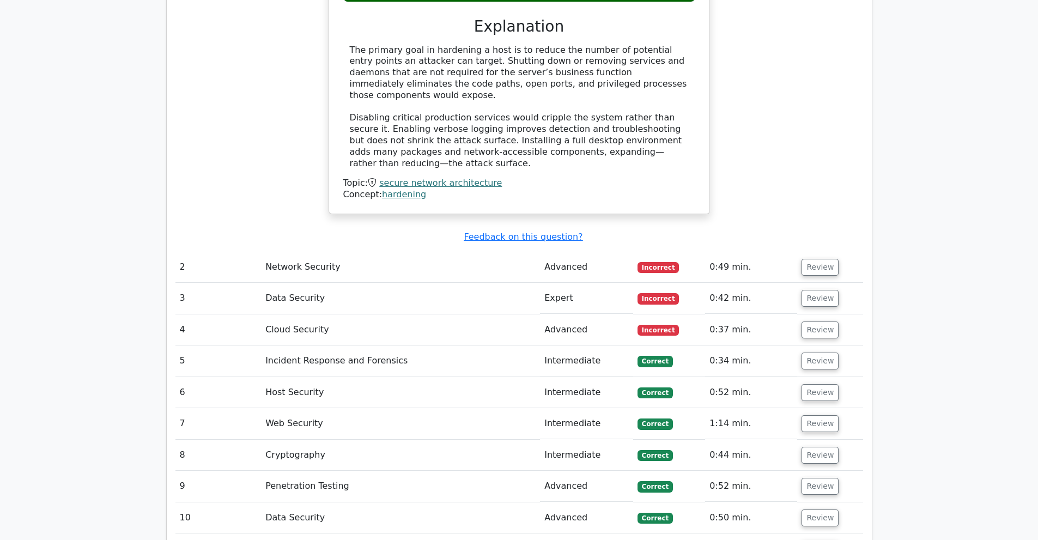
scroll to position [1362, 0]
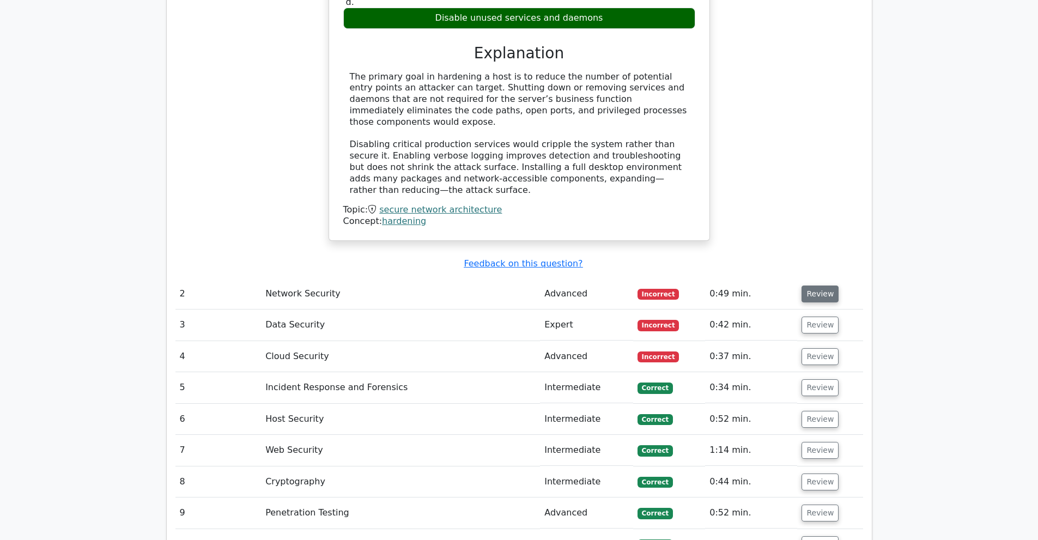
click at [812, 285] on button "Review" at bounding box center [819, 293] width 37 height 17
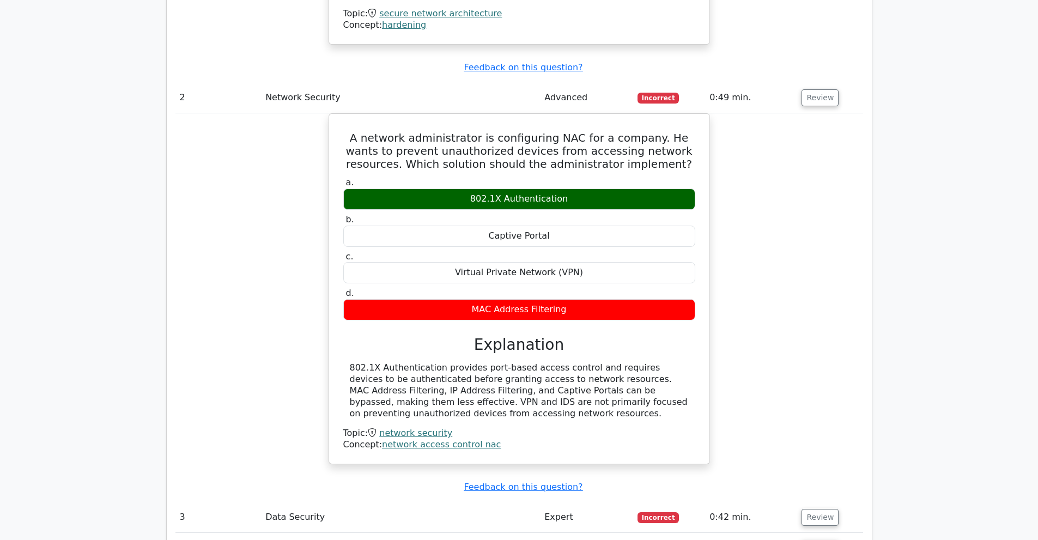
scroll to position [1689, 0]
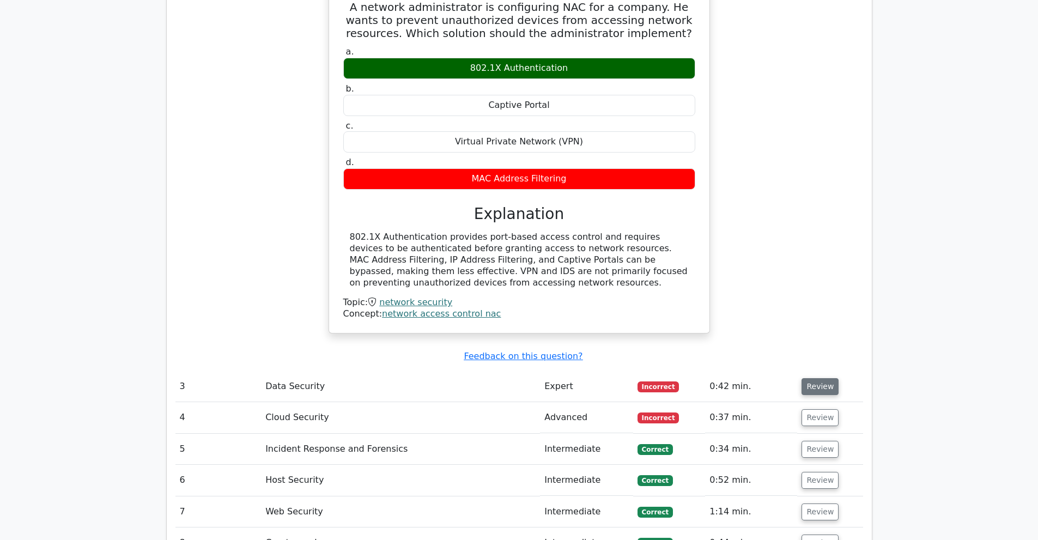
click at [809, 378] on button "Review" at bounding box center [819, 386] width 37 height 17
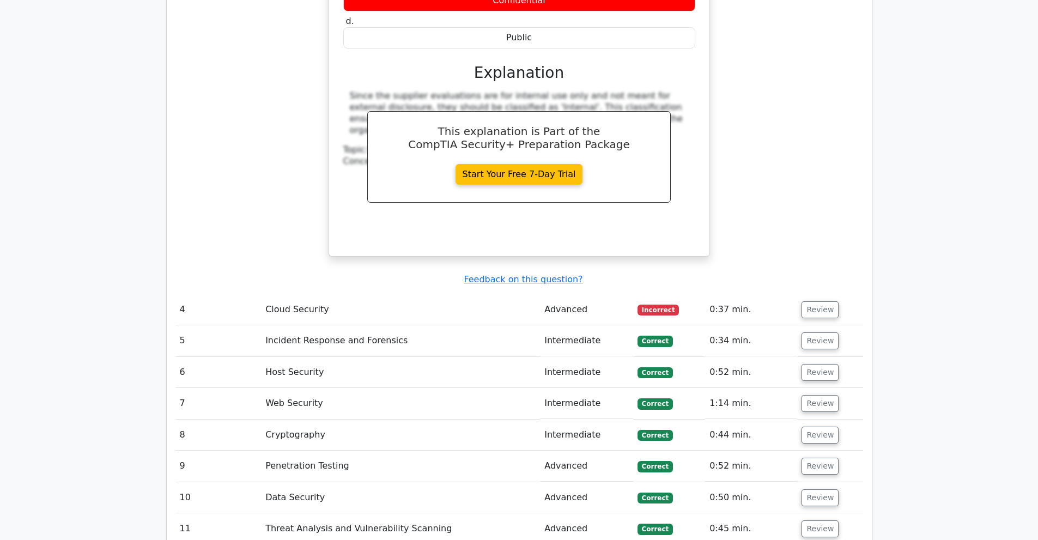
scroll to position [2288, 0]
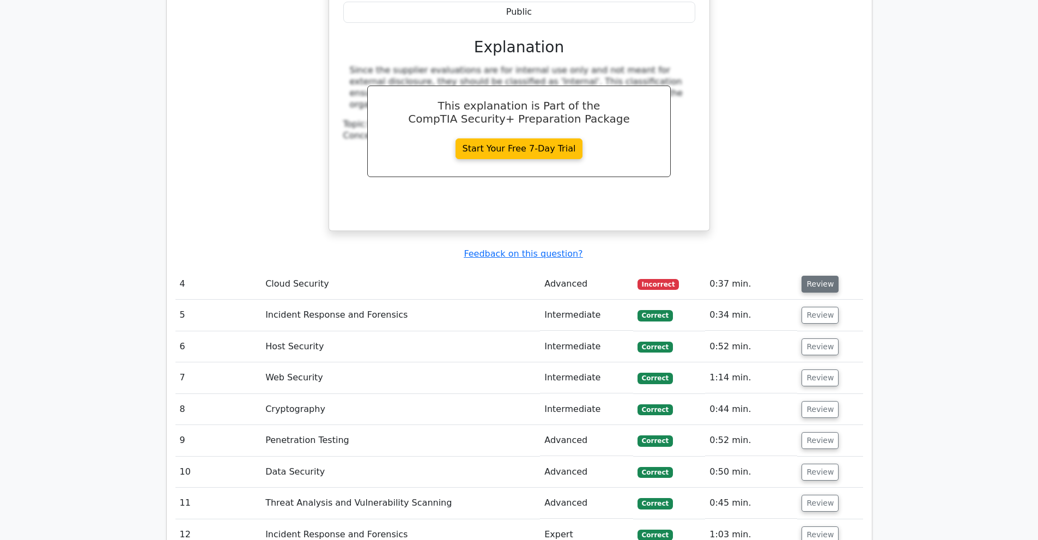
click at [819, 276] on button "Review" at bounding box center [819, 284] width 37 height 17
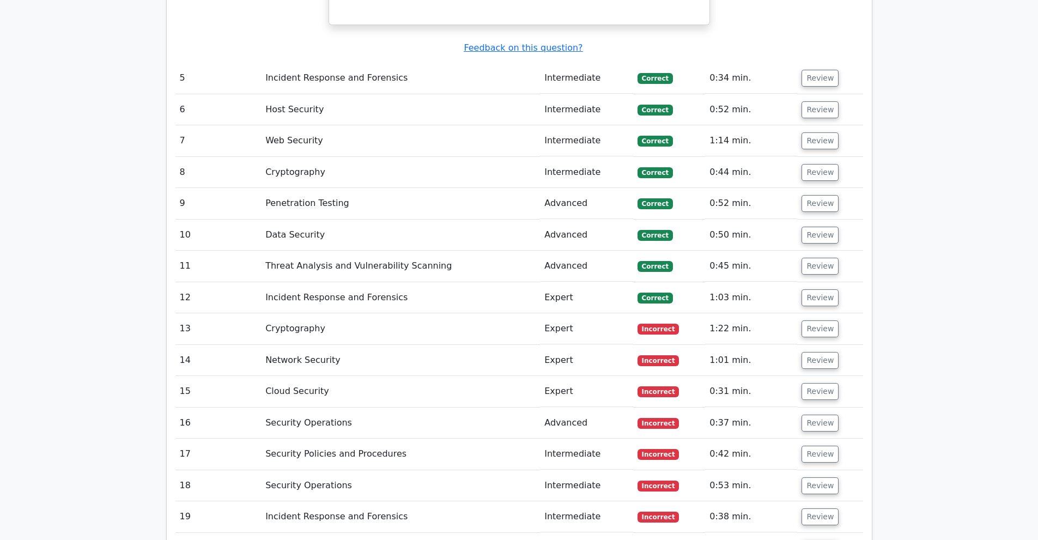
scroll to position [2996, 0]
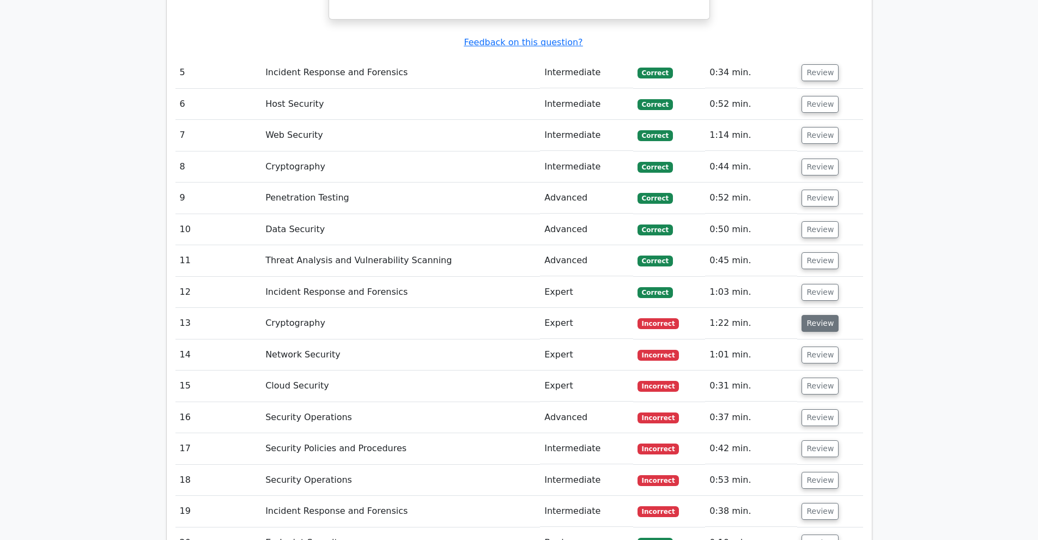
click at [814, 315] on button "Review" at bounding box center [819, 323] width 37 height 17
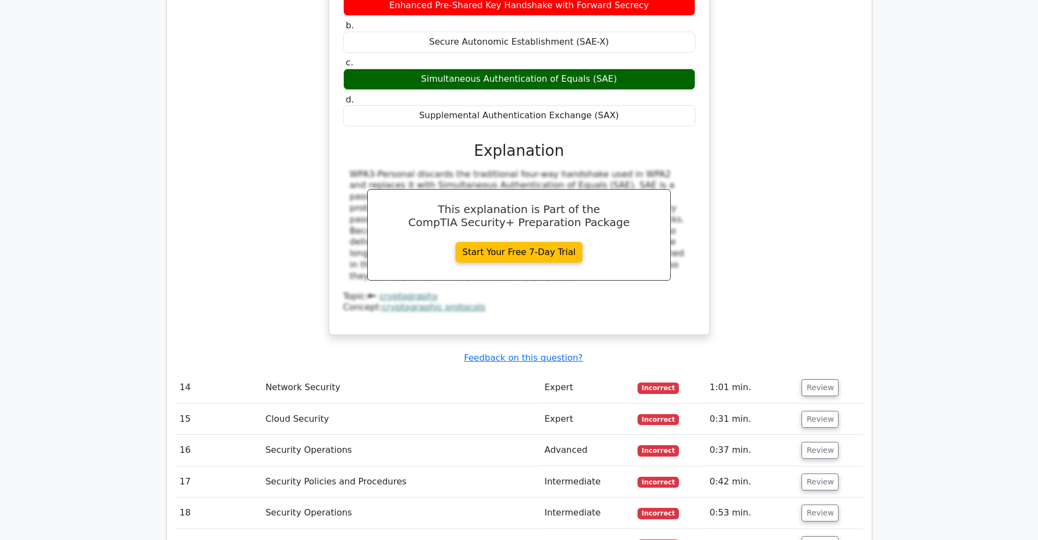
scroll to position [3432, 0]
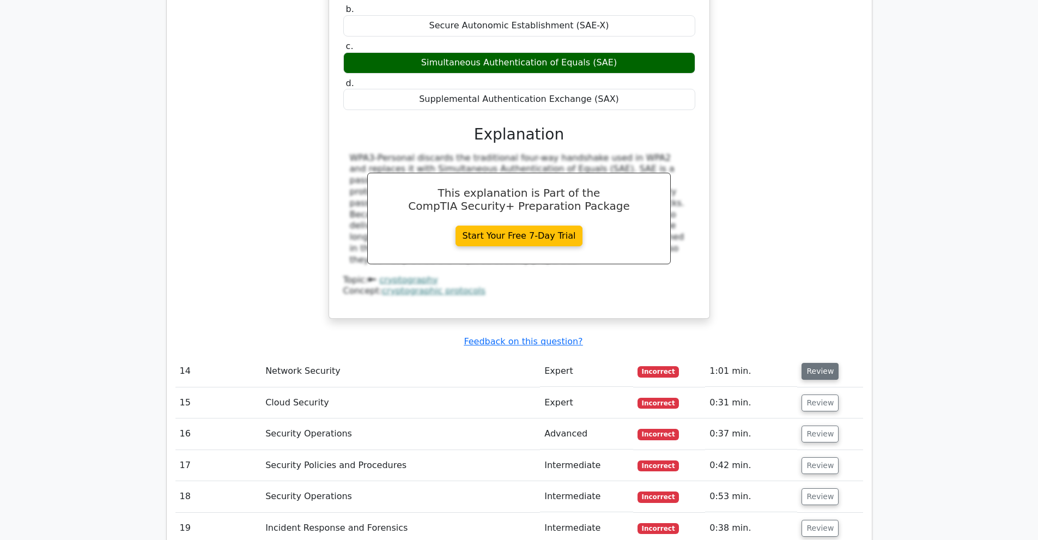
click at [811, 363] on button "Review" at bounding box center [819, 371] width 37 height 17
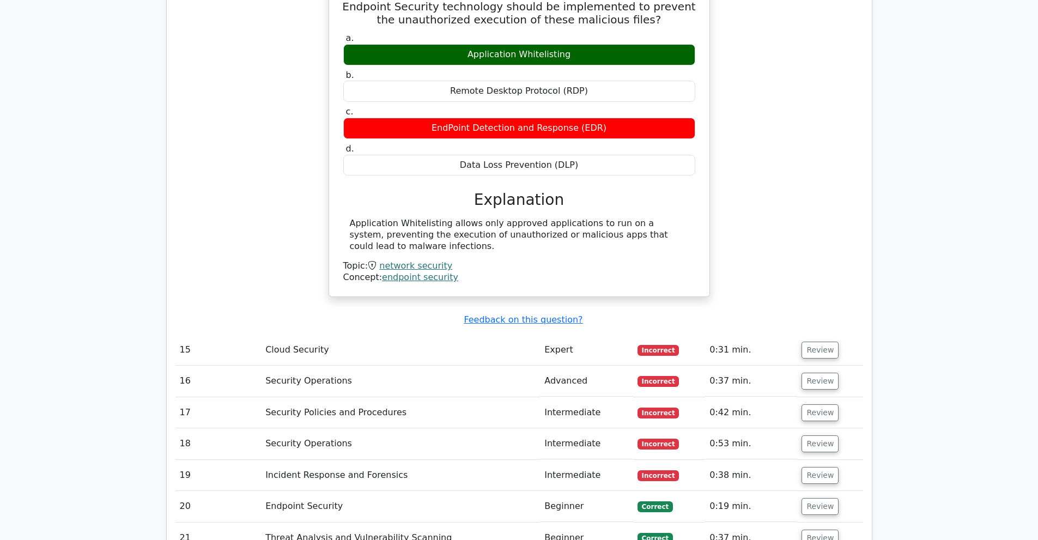
scroll to position [3922, 0]
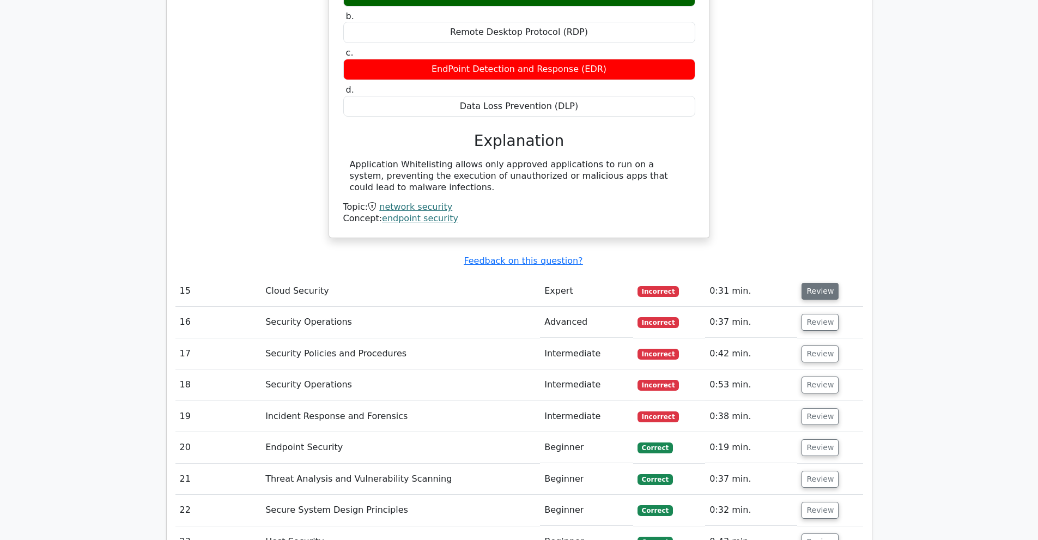
click at [815, 283] on button "Review" at bounding box center [819, 291] width 37 height 17
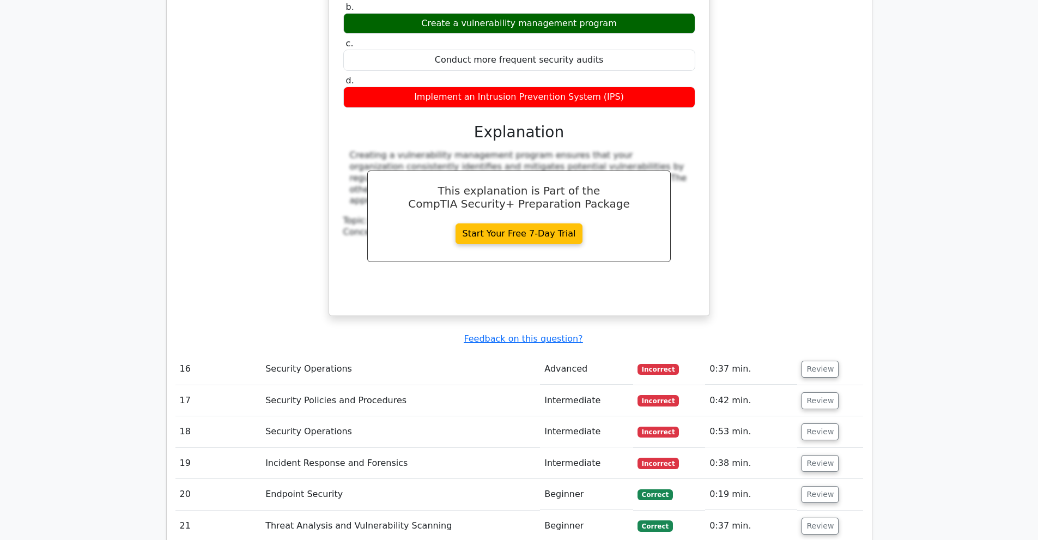
scroll to position [4358, 0]
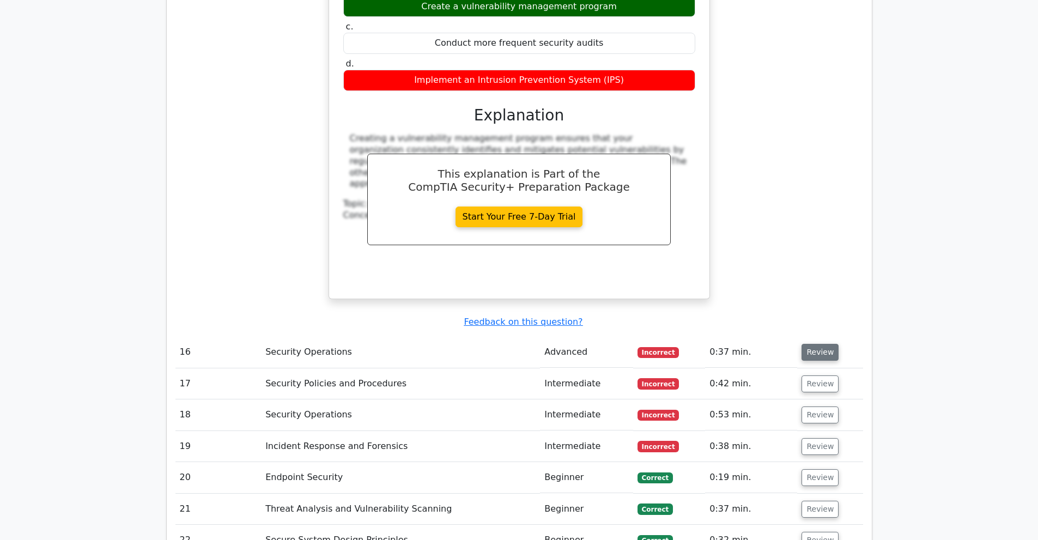
click at [817, 344] on button "Review" at bounding box center [819, 352] width 37 height 17
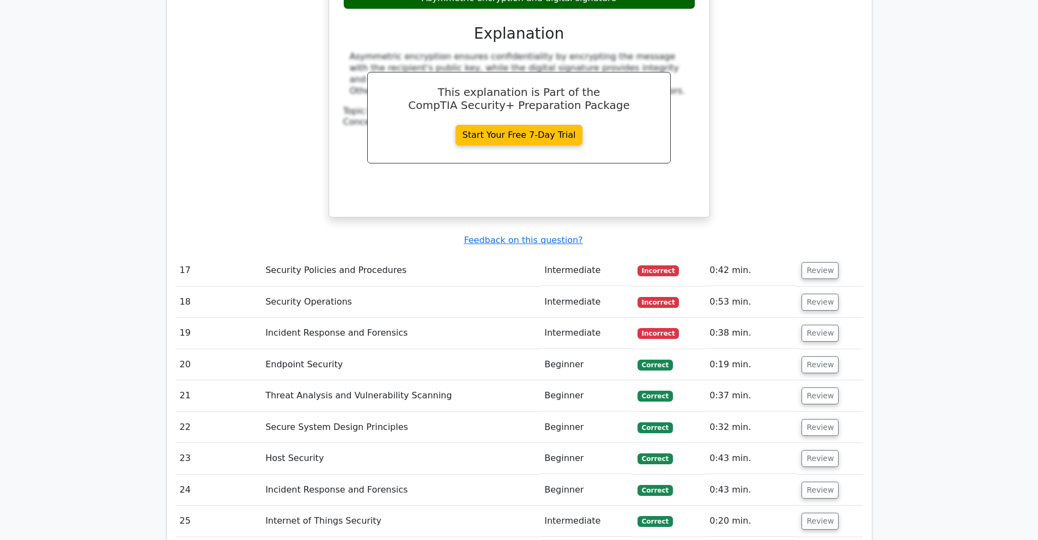
scroll to position [4957, 0]
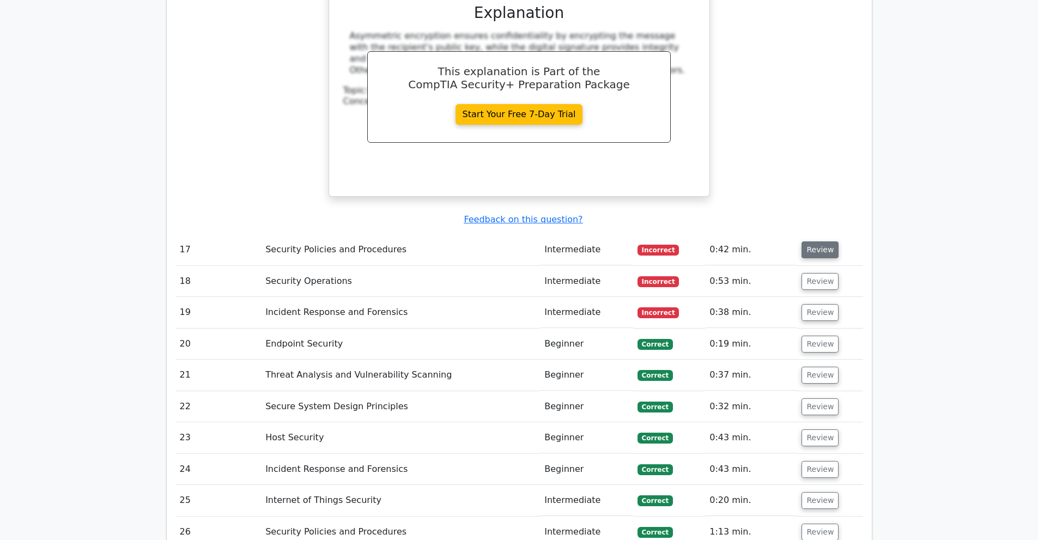
click at [830, 241] on button "Review" at bounding box center [819, 249] width 37 height 17
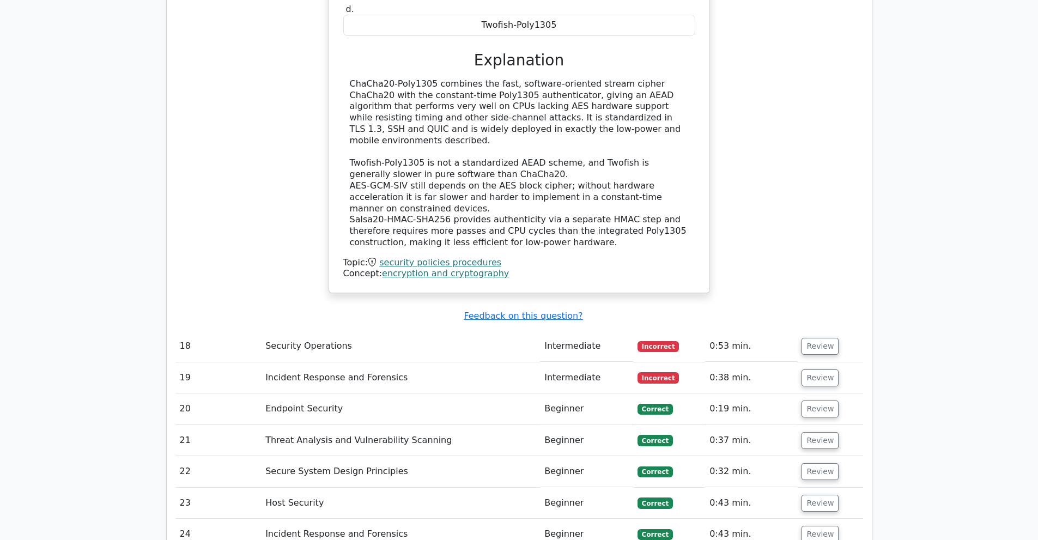
scroll to position [5448, 0]
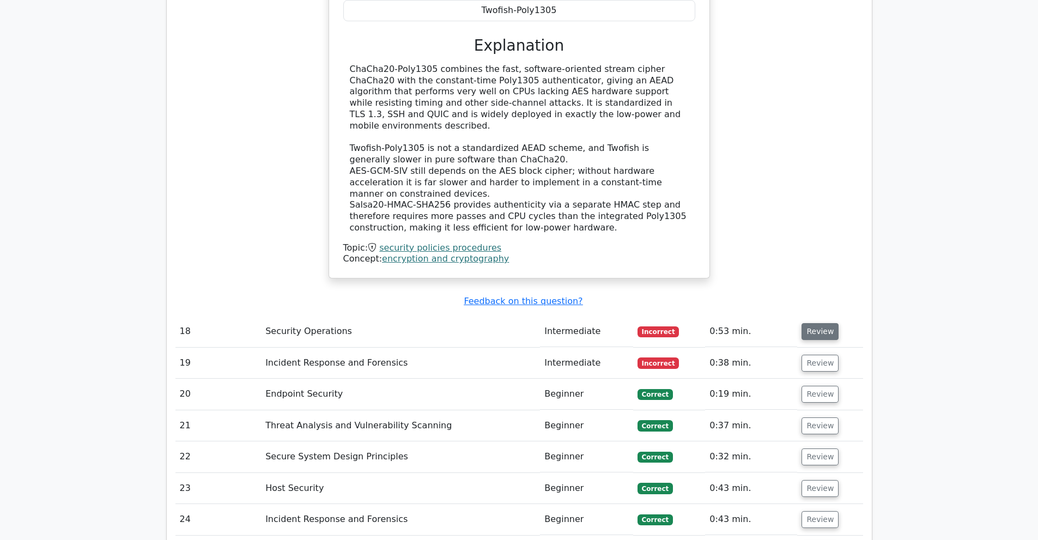
click at [827, 323] on button "Review" at bounding box center [819, 331] width 37 height 17
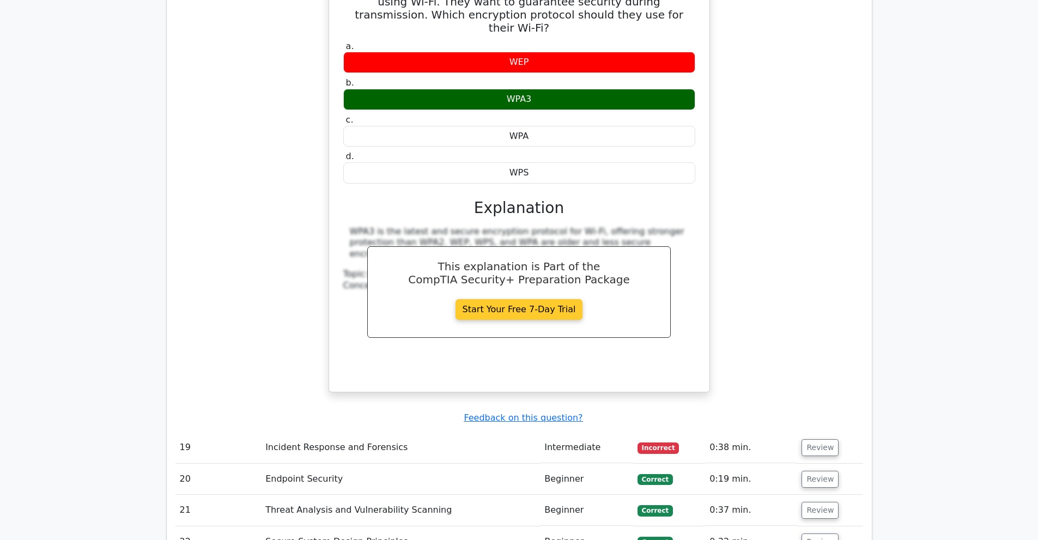
scroll to position [5829, 0]
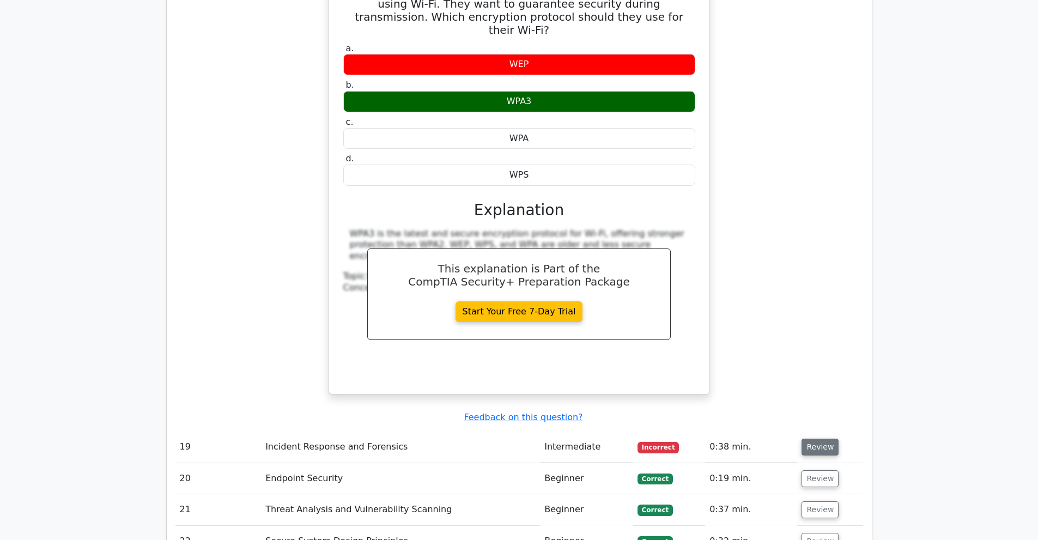
click at [806, 439] on button "Review" at bounding box center [819, 447] width 37 height 17
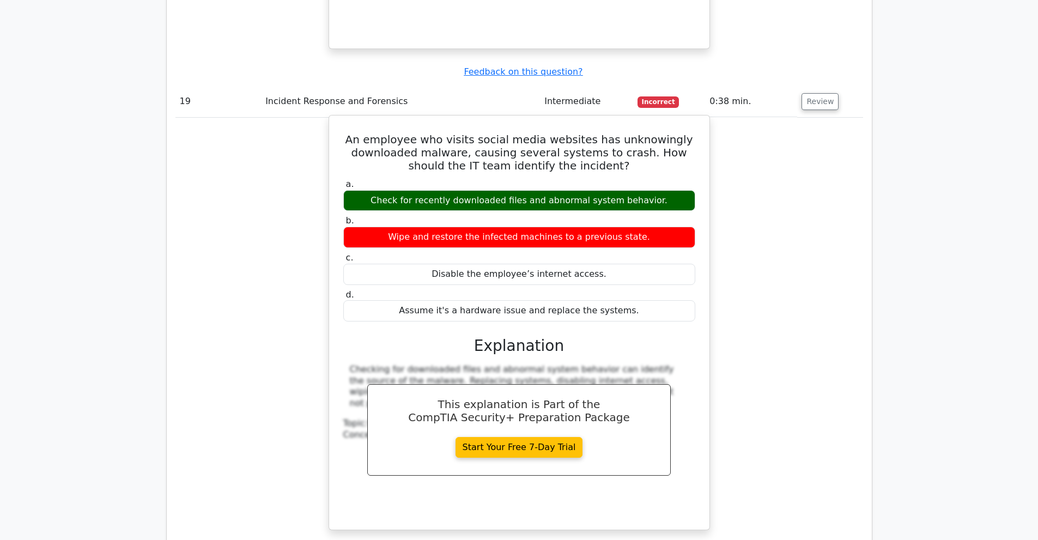
scroll to position [6210, 0]
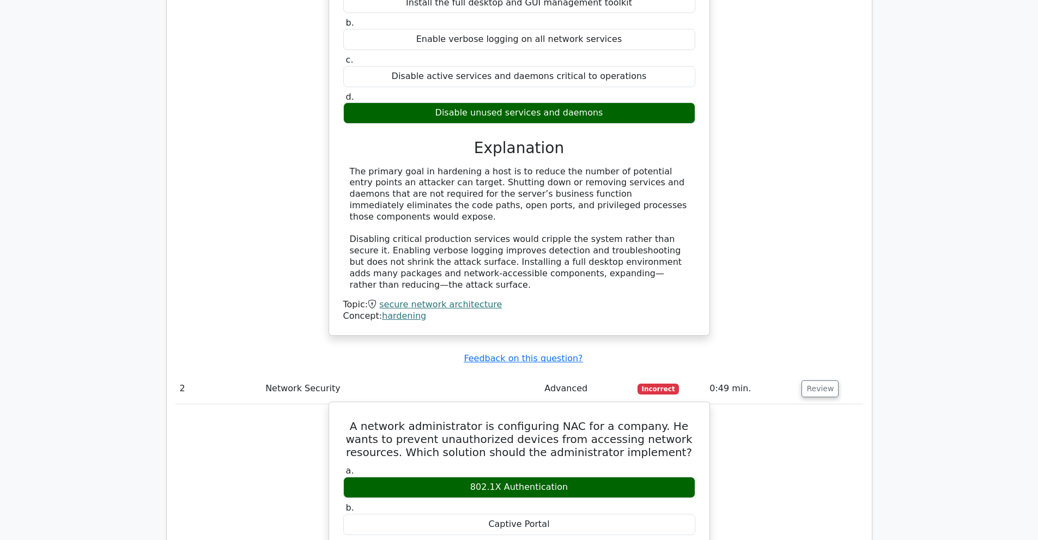
drag, startPoint x: 403, startPoint y: 364, endPoint x: 401, endPoint y: 357, distance: 7.8
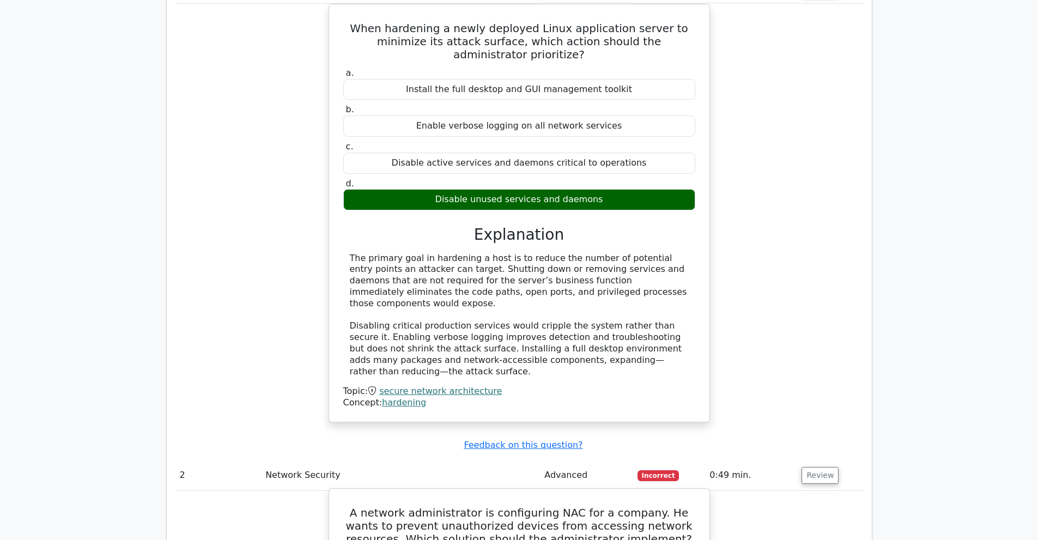
scroll to position [1144, 0]
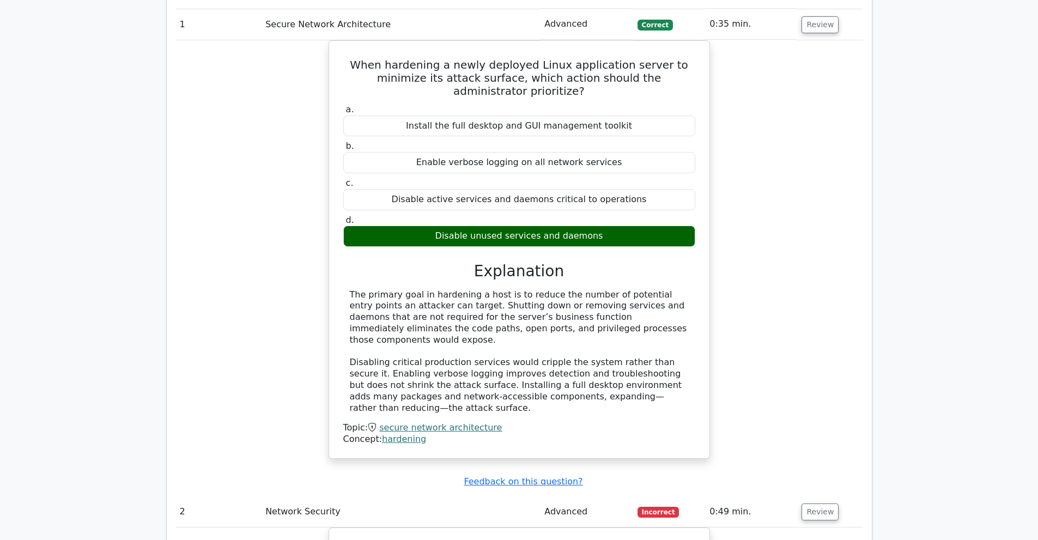
drag, startPoint x: 401, startPoint y: 357, endPoint x: 774, endPoint y: 241, distance: 390.3
click at [777, 242] on div "When hardening a newly deployed Linux application server to minimize its attack…" at bounding box center [518, 255] width 687 height 431
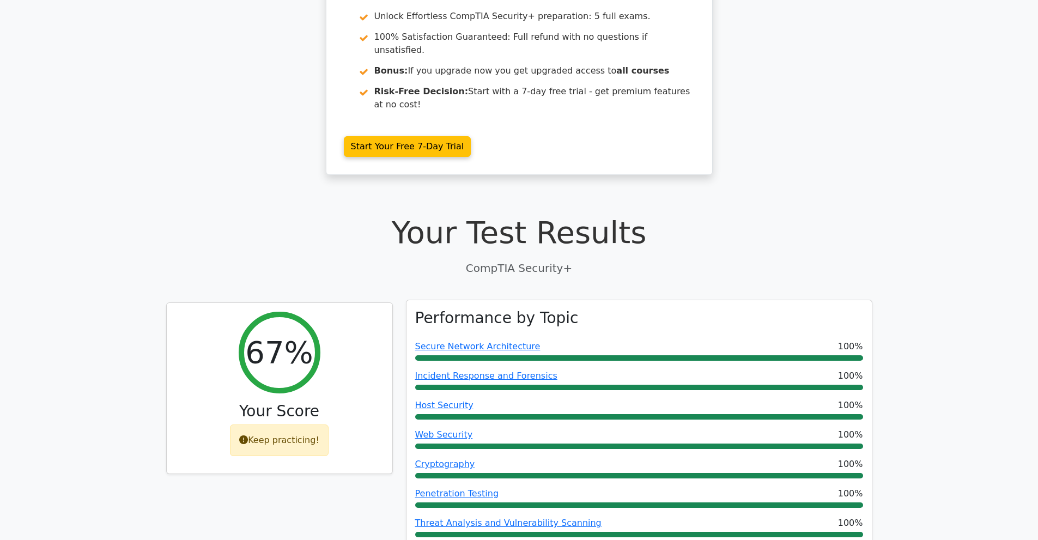
scroll to position [0, 0]
